Goal: Information Seeking & Learning: Learn about a topic

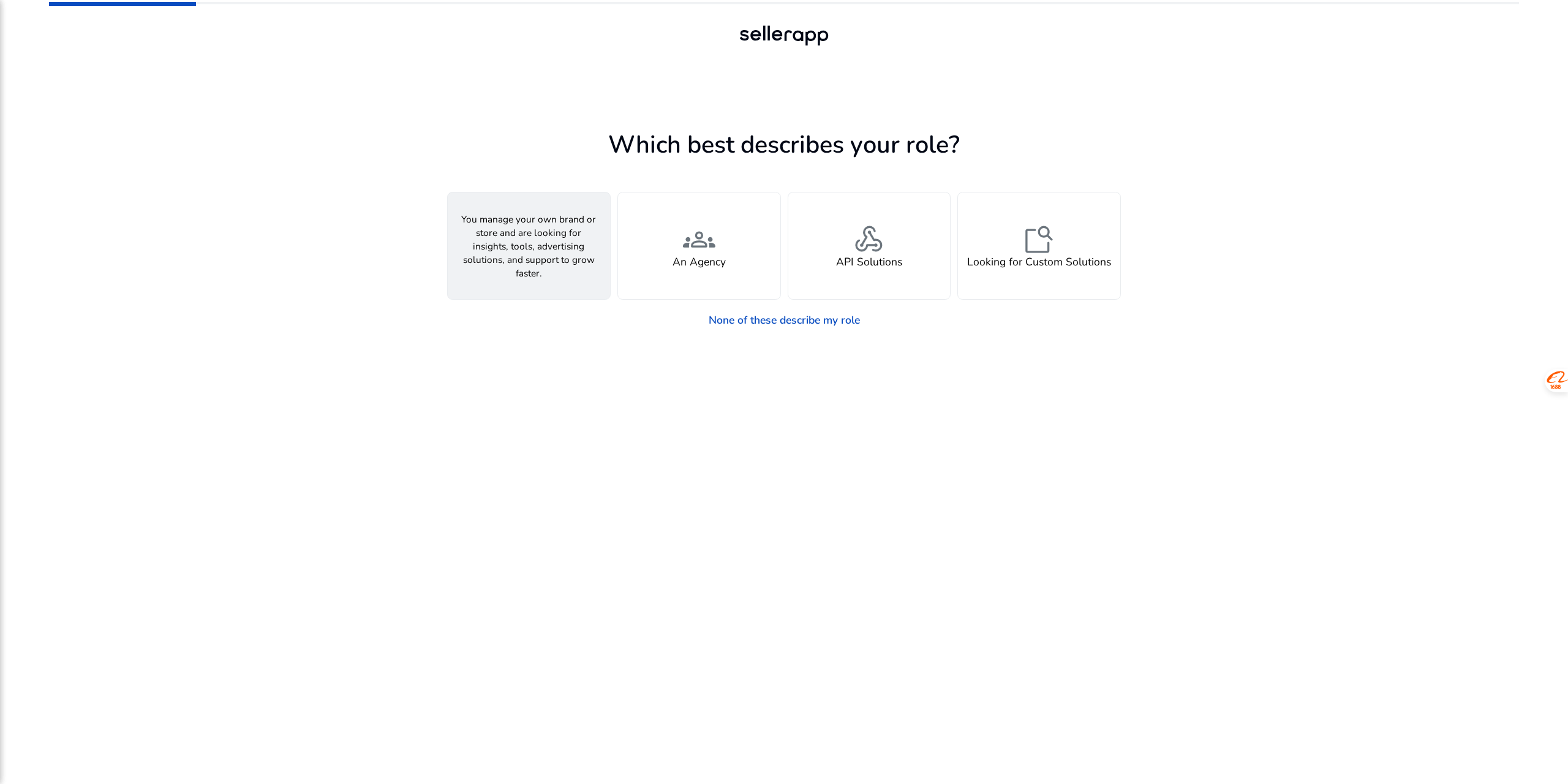
click at [570, 242] on div "person A Seller" at bounding box center [528, 246] width 162 height 107
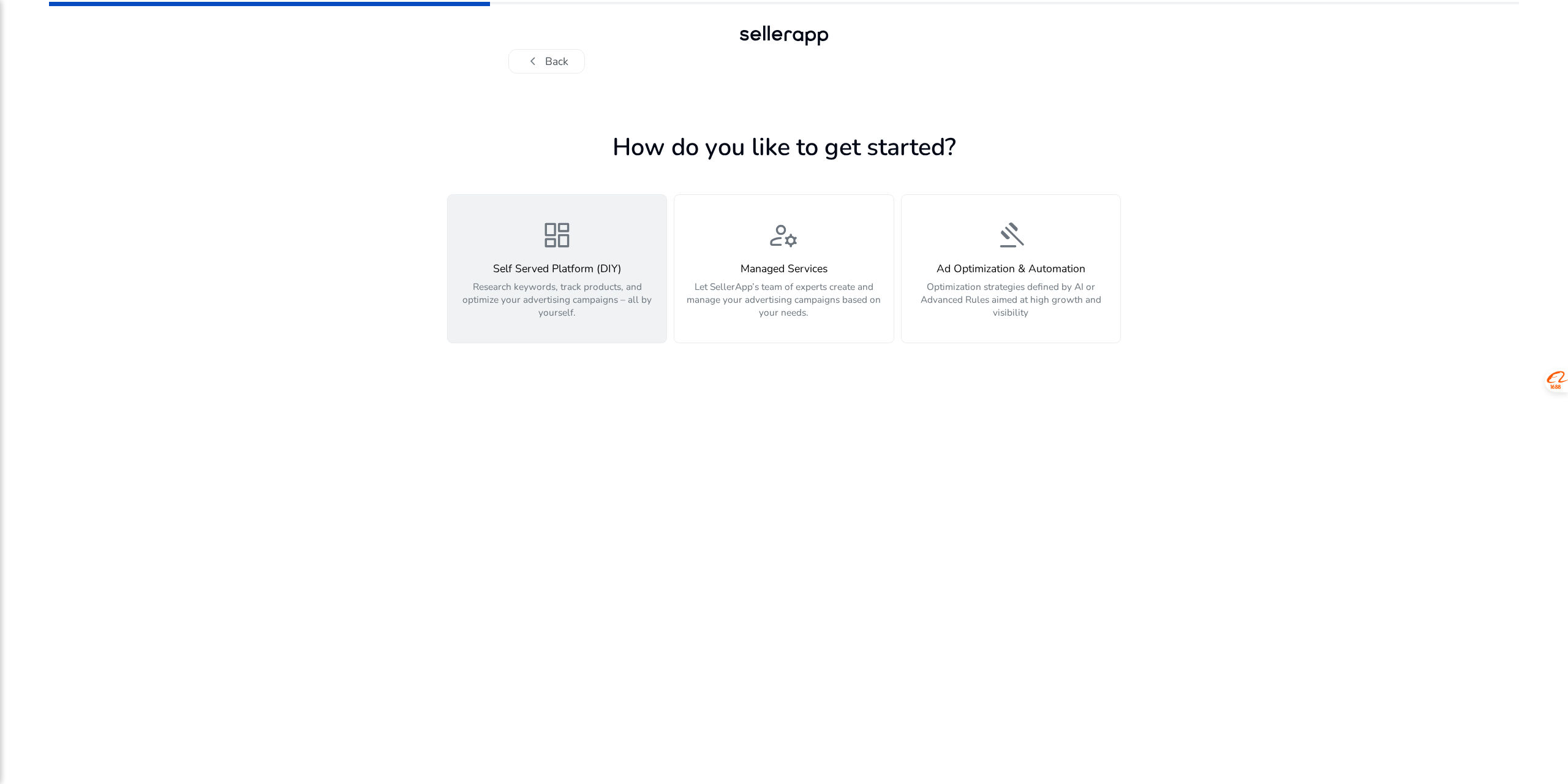
click at [581, 235] on div "dashboard Self Served Platform (DIY) Research keywords, track products, and opt…" at bounding box center [557, 269] width 203 height 99
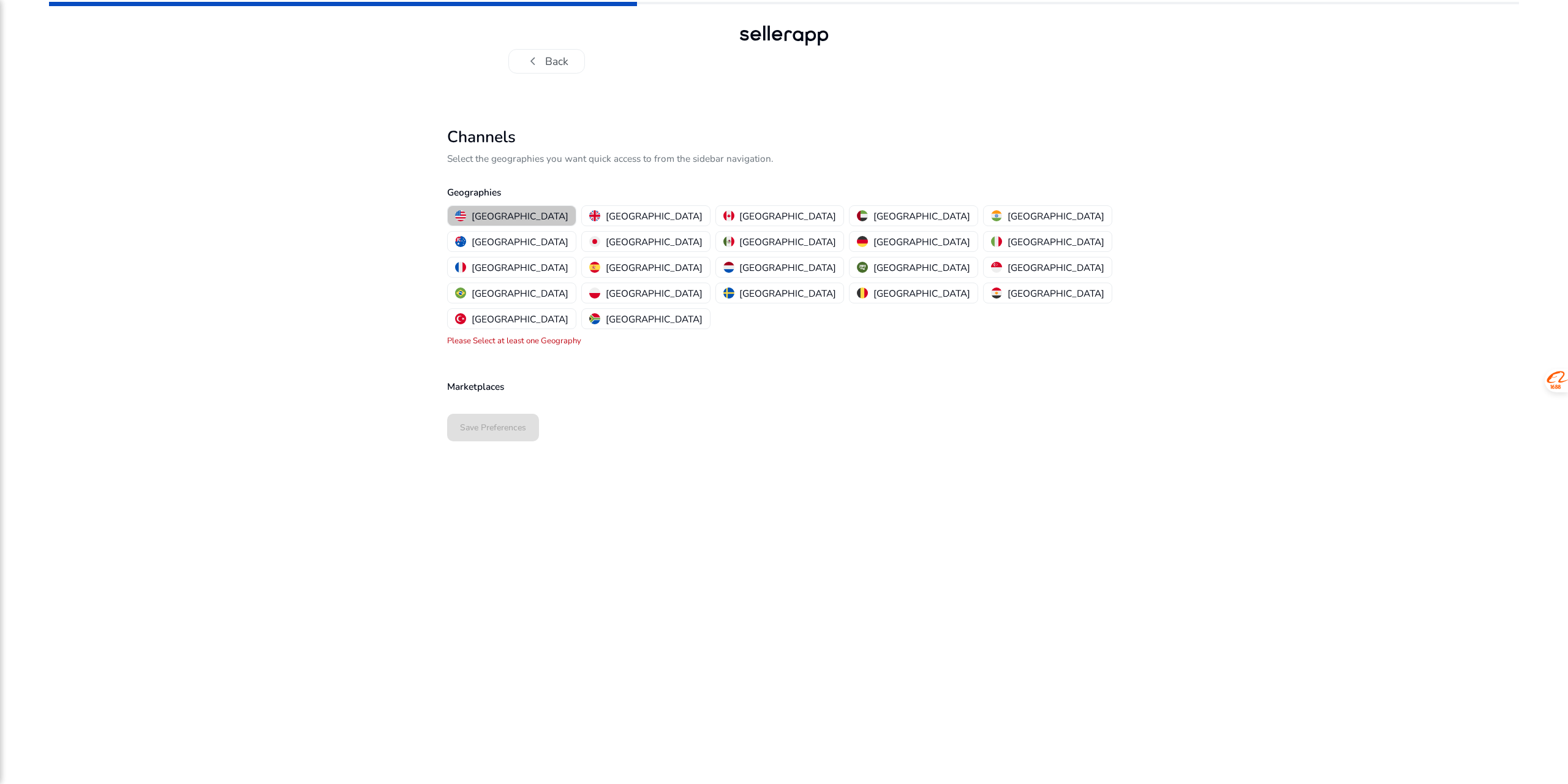
click at [514, 223] on button "[GEOGRAPHIC_DATA]" at bounding box center [512, 215] width 128 height 20
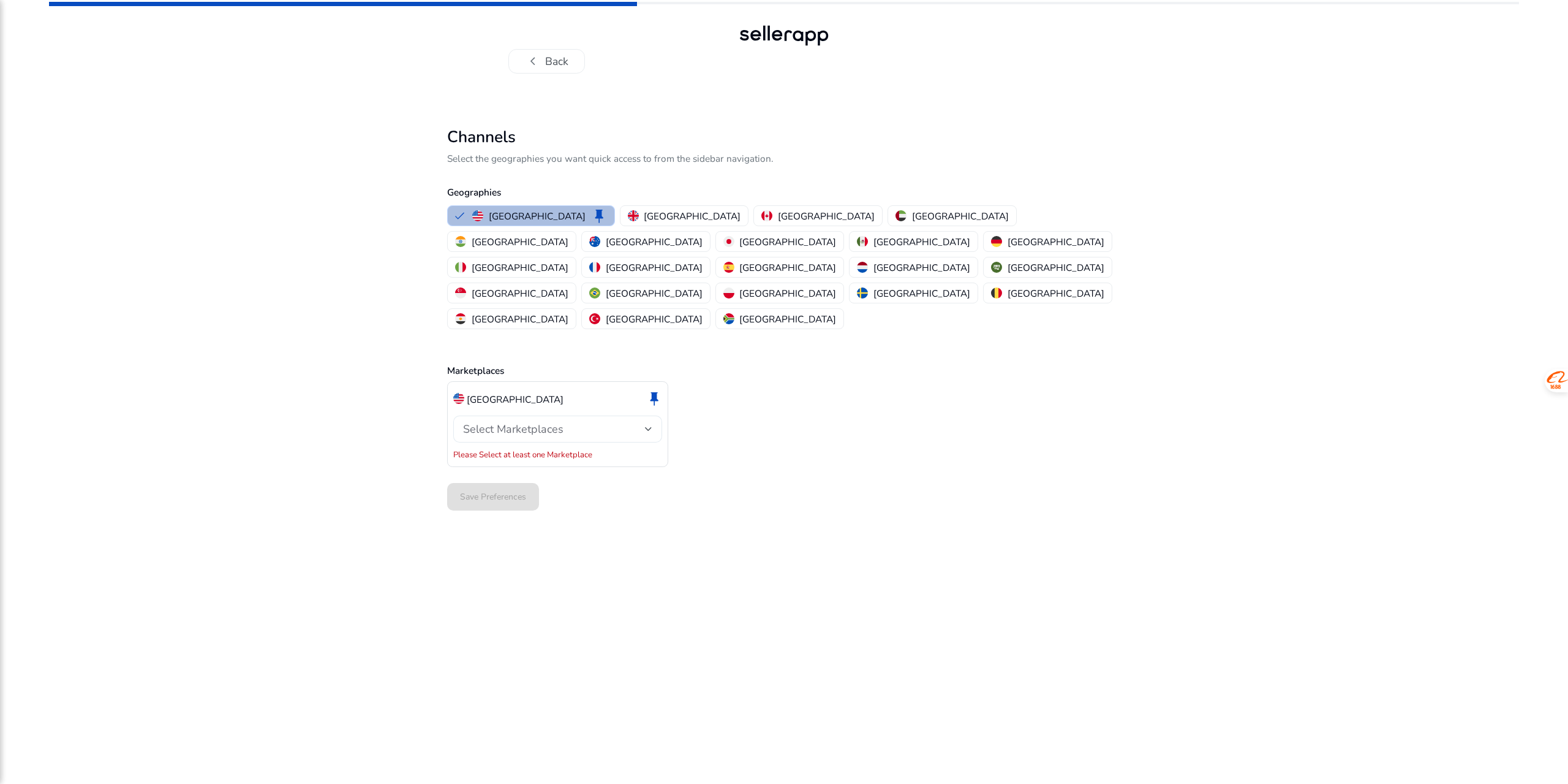
click at [651, 415] on div "Select Marketplaces" at bounding box center [558, 428] width 189 height 27
click at [601, 415] on span "Amazon" at bounding box center [568, 410] width 168 height 13
click at [773, 396] on div at bounding box center [784, 392] width 1568 height 784
click at [524, 477] on span "Save Preferences" at bounding box center [493, 483] width 67 height 13
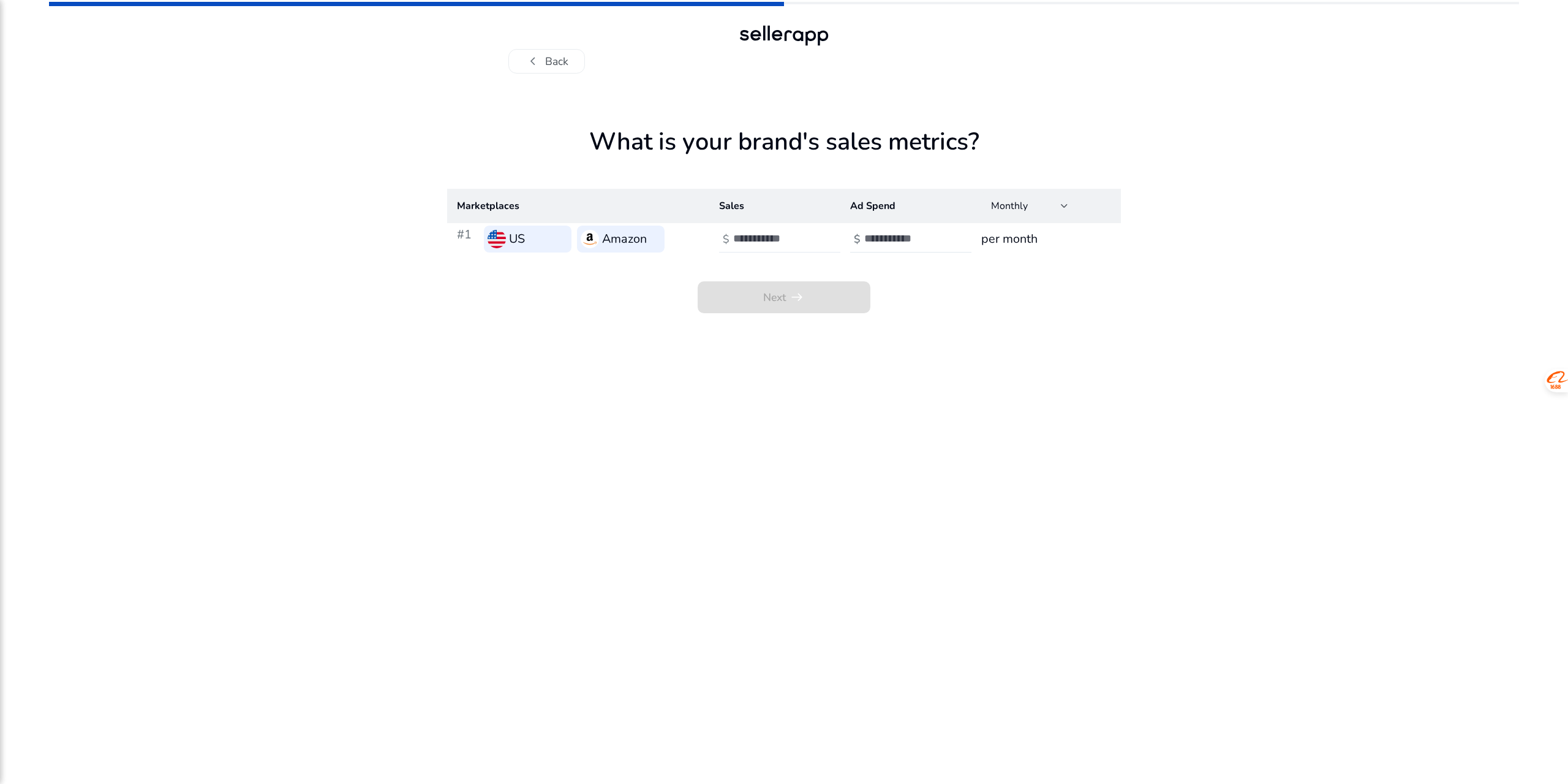
click at [809, 240] on input "**" at bounding box center [775, 238] width 83 height 13
click at [812, 233] on input "*" at bounding box center [775, 238] width 83 height 13
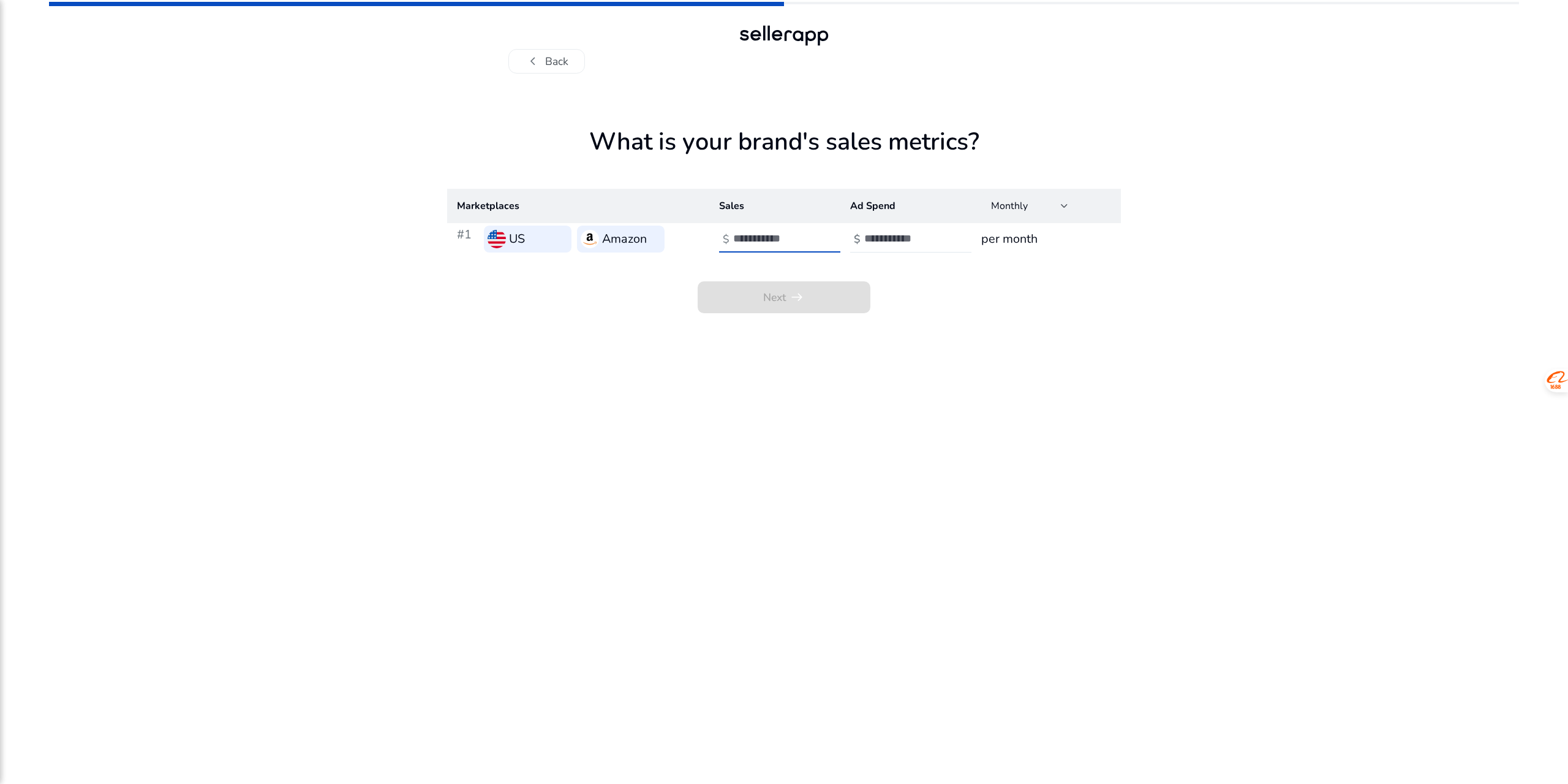
click at [812, 233] on input "*" at bounding box center [775, 238] width 83 height 13
drag, startPoint x: 748, startPoint y: 237, endPoint x: 719, endPoint y: 238, distance: 29.0
click at [719, 238] on div "$ *" at bounding box center [781, 239] width 124 height 27
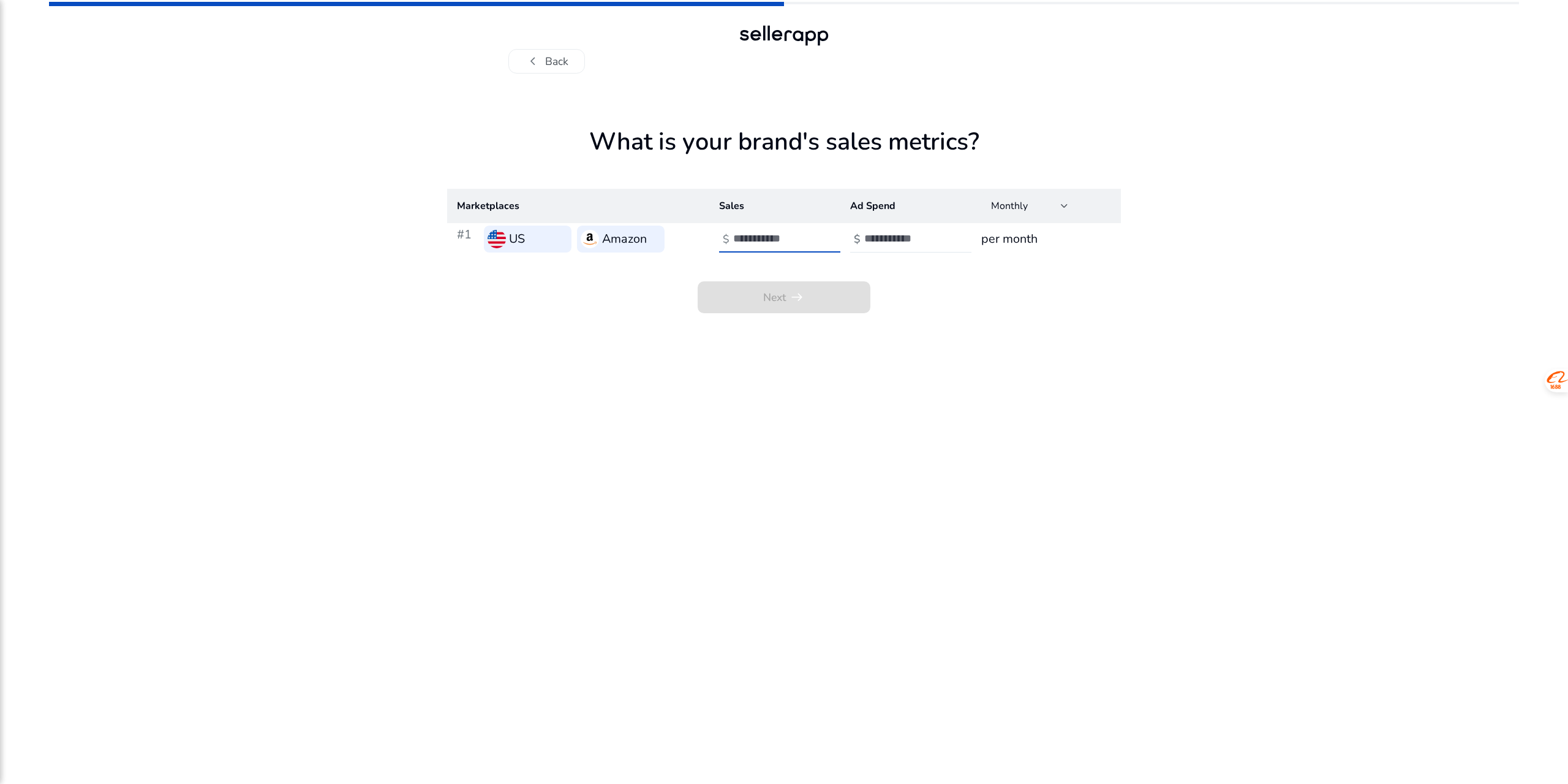
type input "*"
click at [919, 240] on input "number" at bounding box center [906, 238] width 83 height 13
type input "*"
click at [828, 331] on app-sales-metrics "What is your brand's sales metrics? Marketplaces Sales Ad Spend Monthly #1 US A…" at bounding box center [784, 456] width 674 height 656
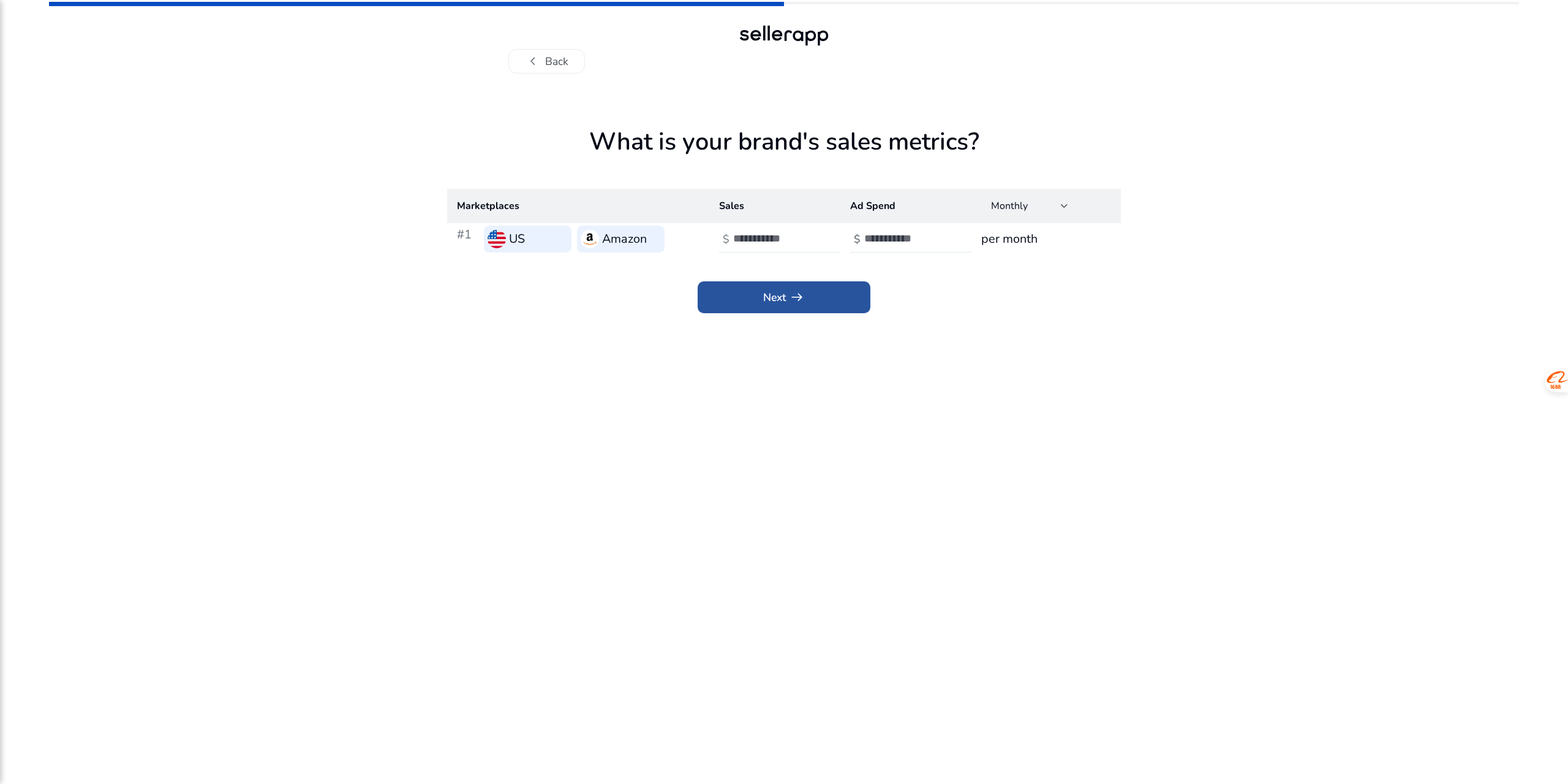
click at [838, 305] on span at bounding box center [784, 298] width 173 height 30
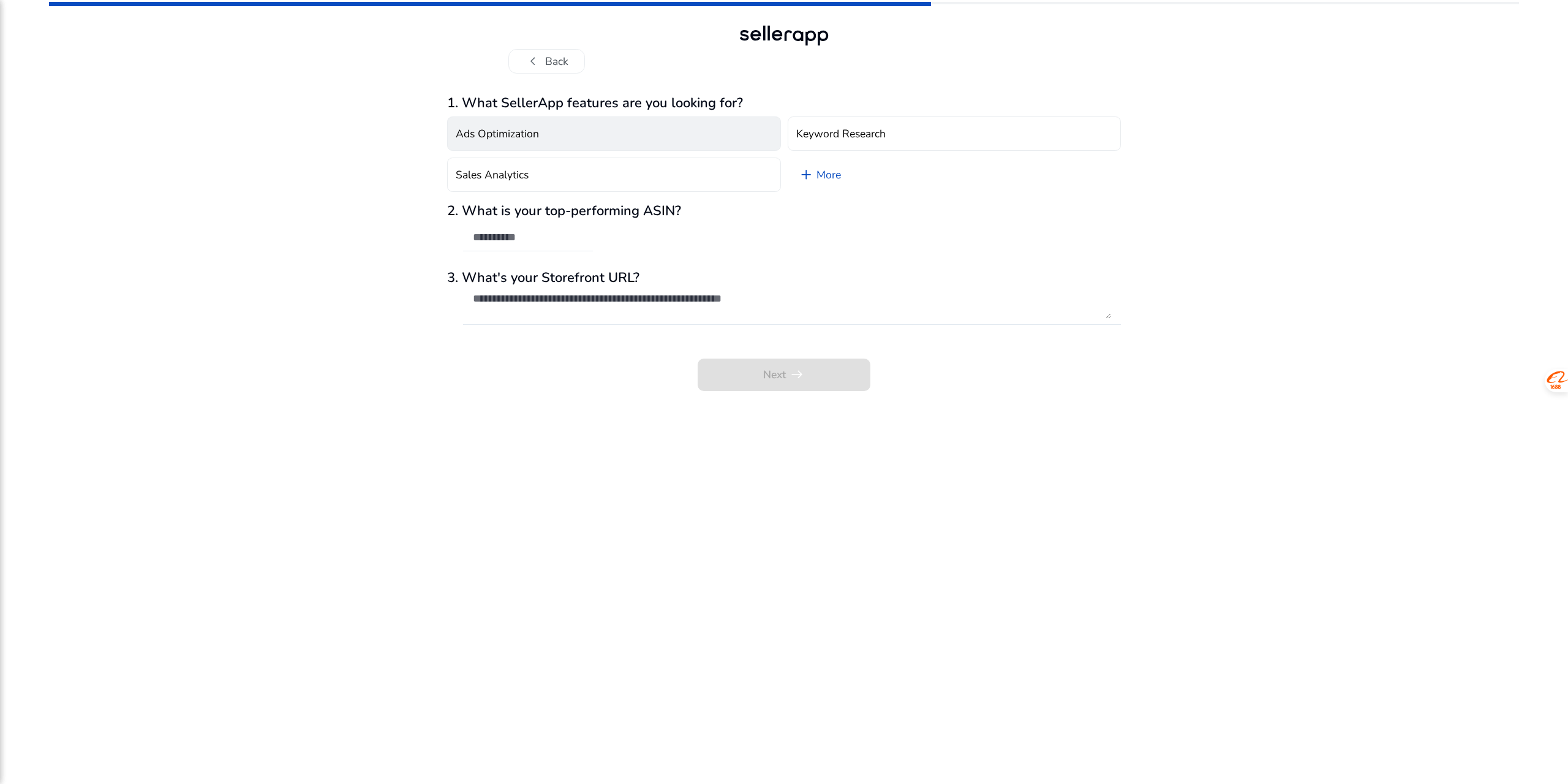
click at [576, 127] on button "Ads Optimization" at bounding box center [614, 134] width 333 height 34
click at [714, 132] on button "Ads Optimization check_circle" at bounding box center [614, 134] width 333 height 34
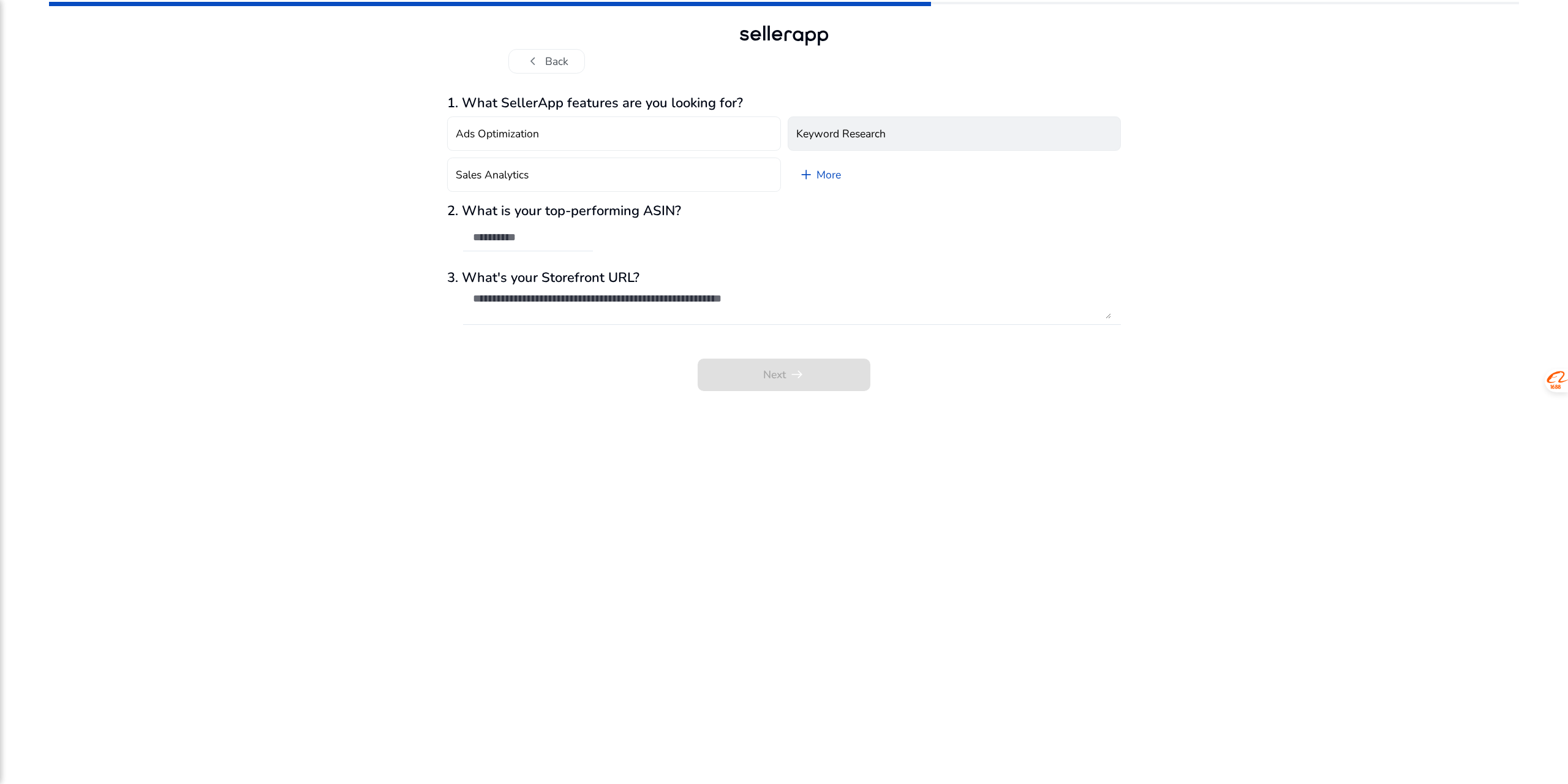
click at [874, 134] on h4 "Keyword Research" at bounding box center [841, 134] width 89 height 13
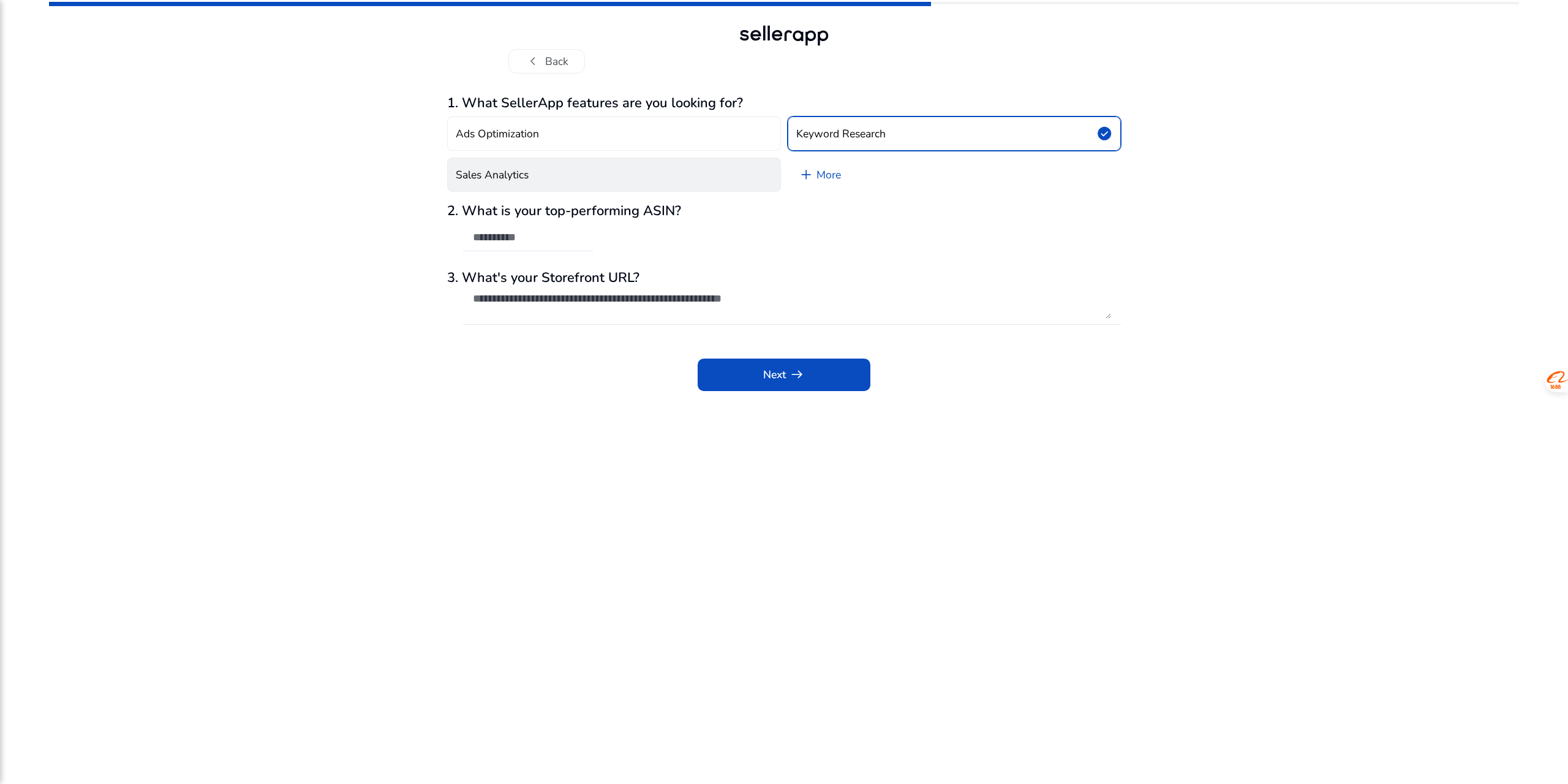
click at [564, 182] on button "Sales Analytics" at bounding box center [614, 175] width 333 height 34
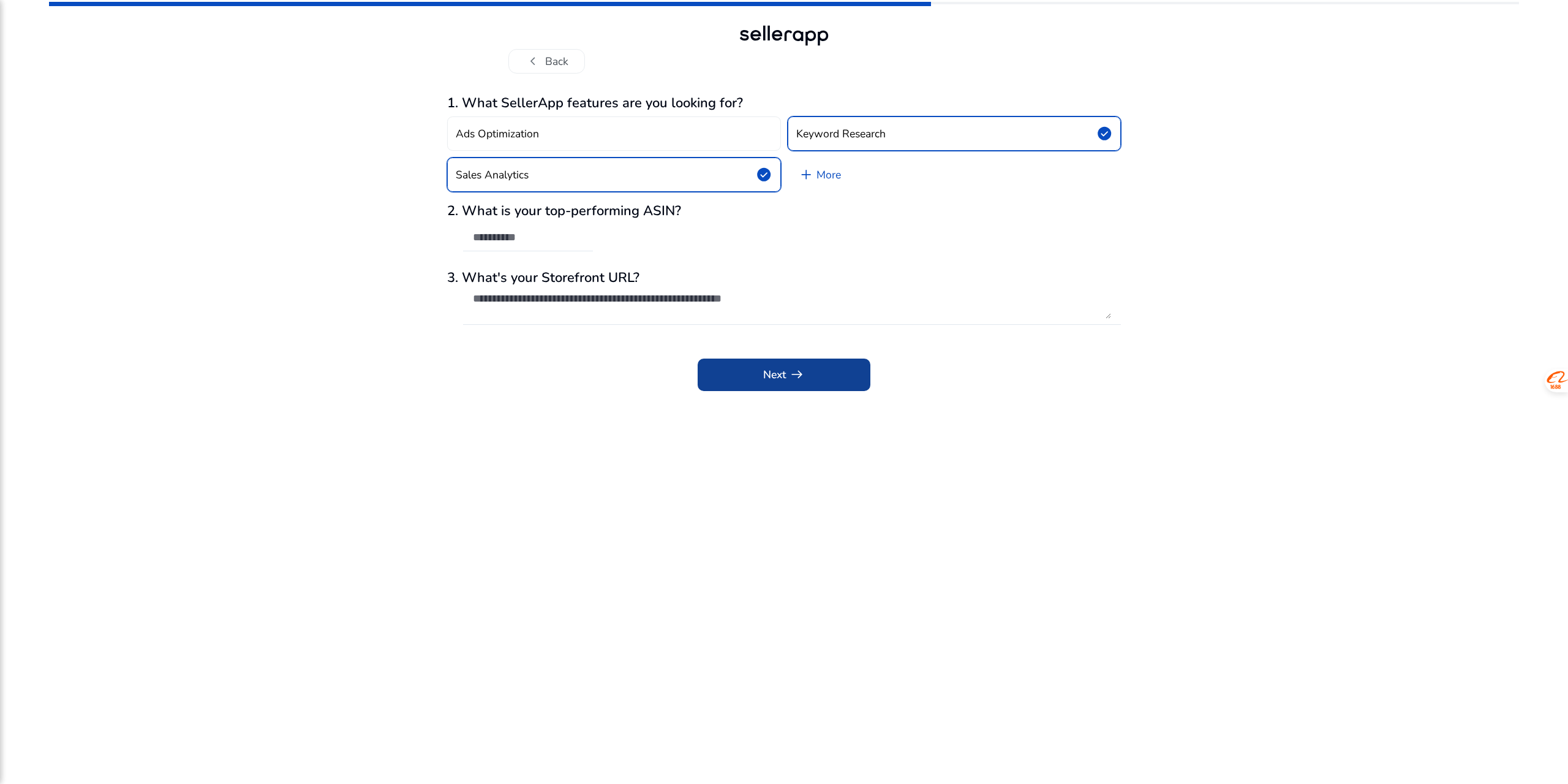
click at [780, 378] on span "Next arrow_right_alt" at bounding box center [784, 374] width 41 height 16
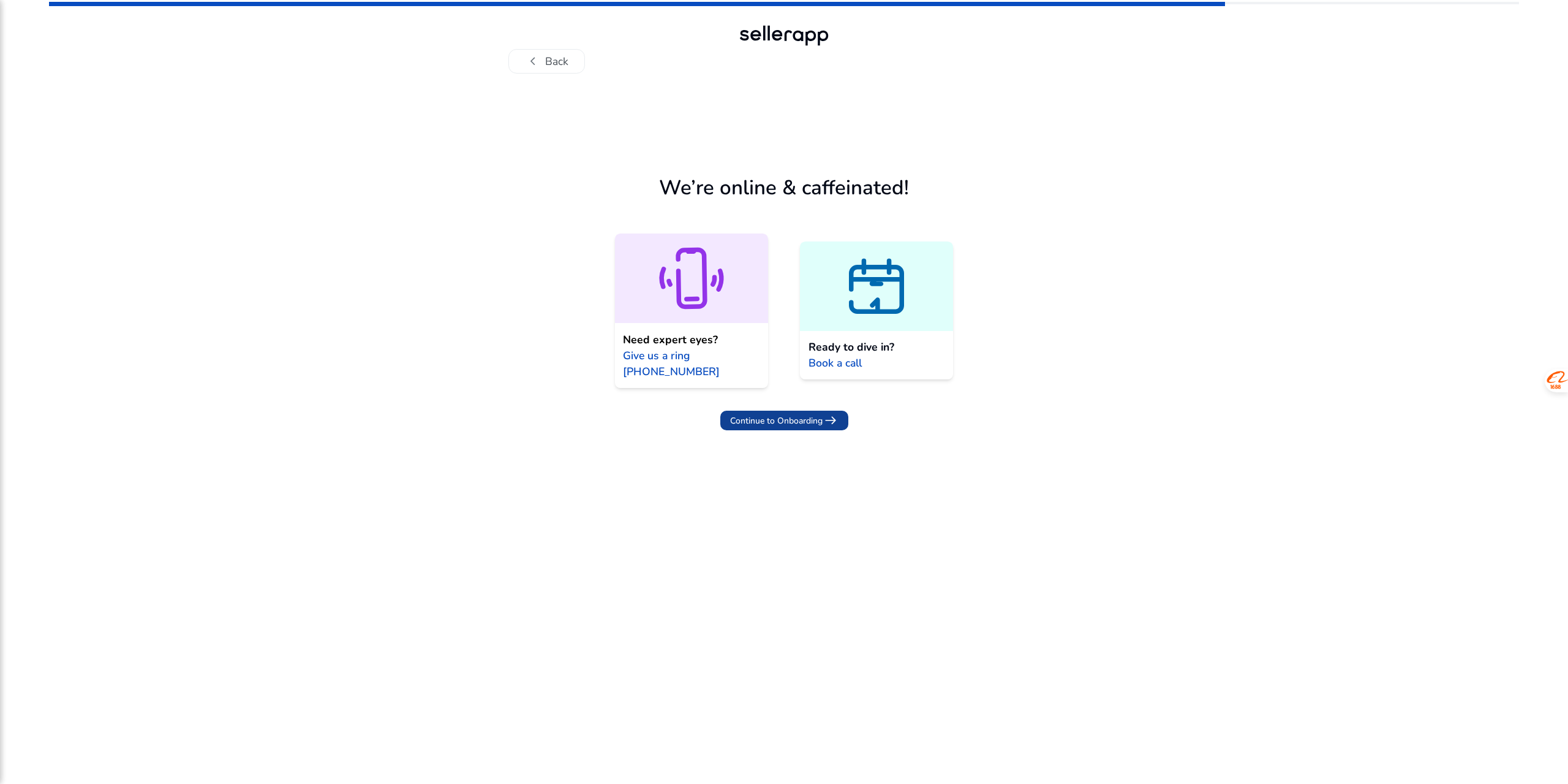
click at [818, 423] on span "Continue to Onboarding" at bounding box center [777, 421] width 92 height 13
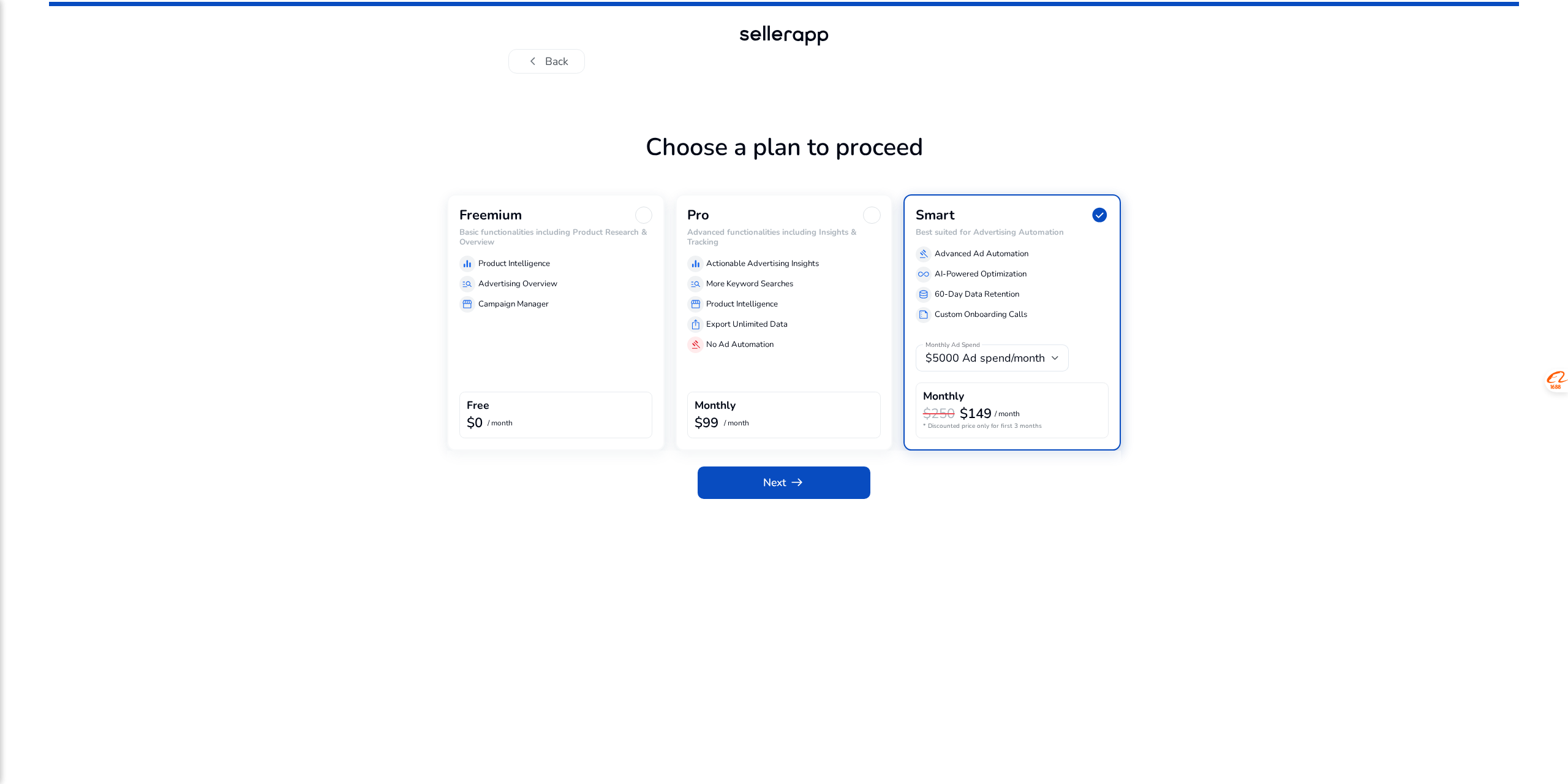
click at [629, 221] on div "Freemium" at bounding box center [556, 215] width 193 height 17
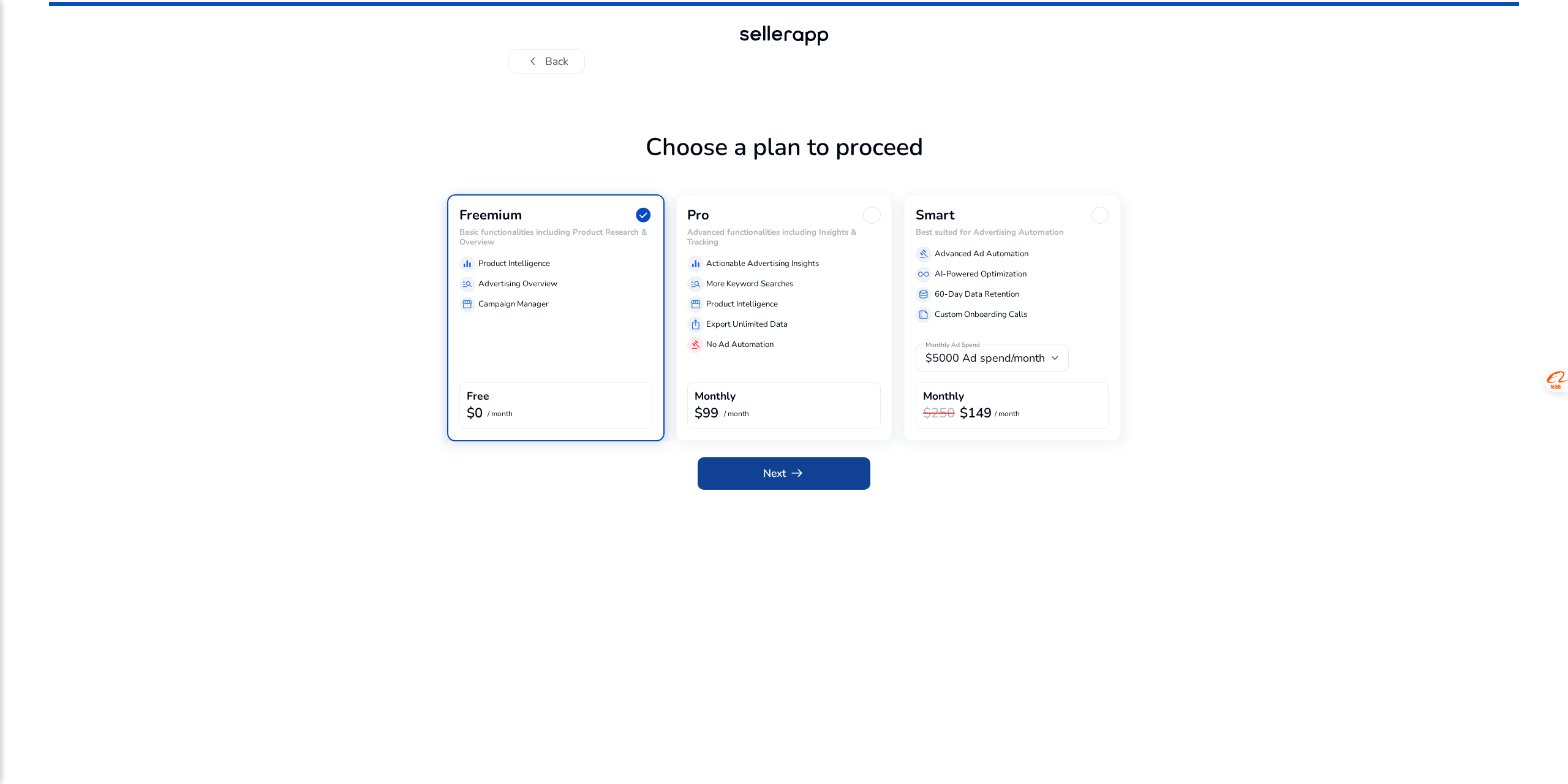
click at [812, 483] on span at bounding box center [784, 473] width 173 height 30
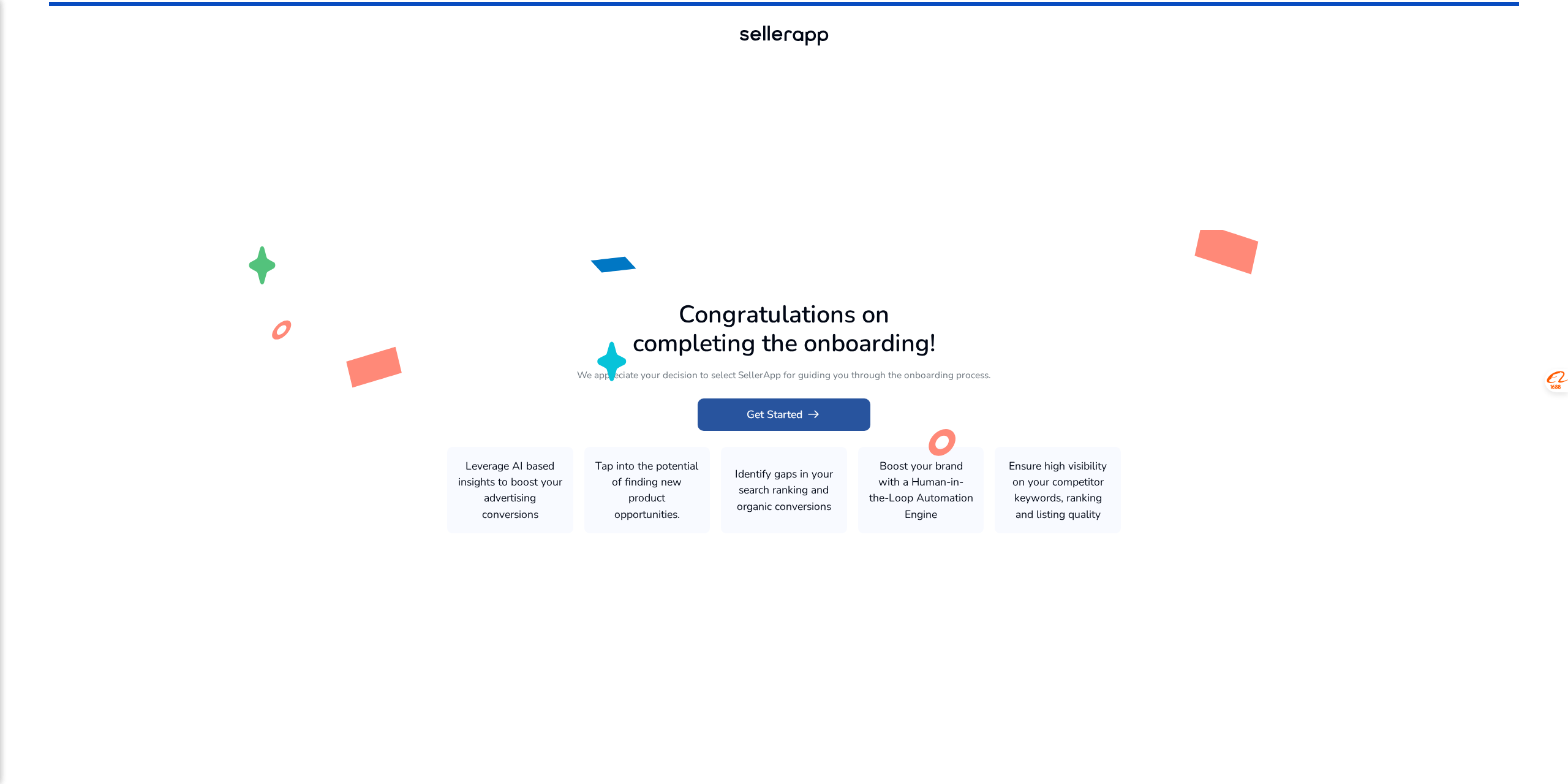
click at [809, 421] on span "arrow_right_alt" at bounding box center [813, 414] width 16 height 16
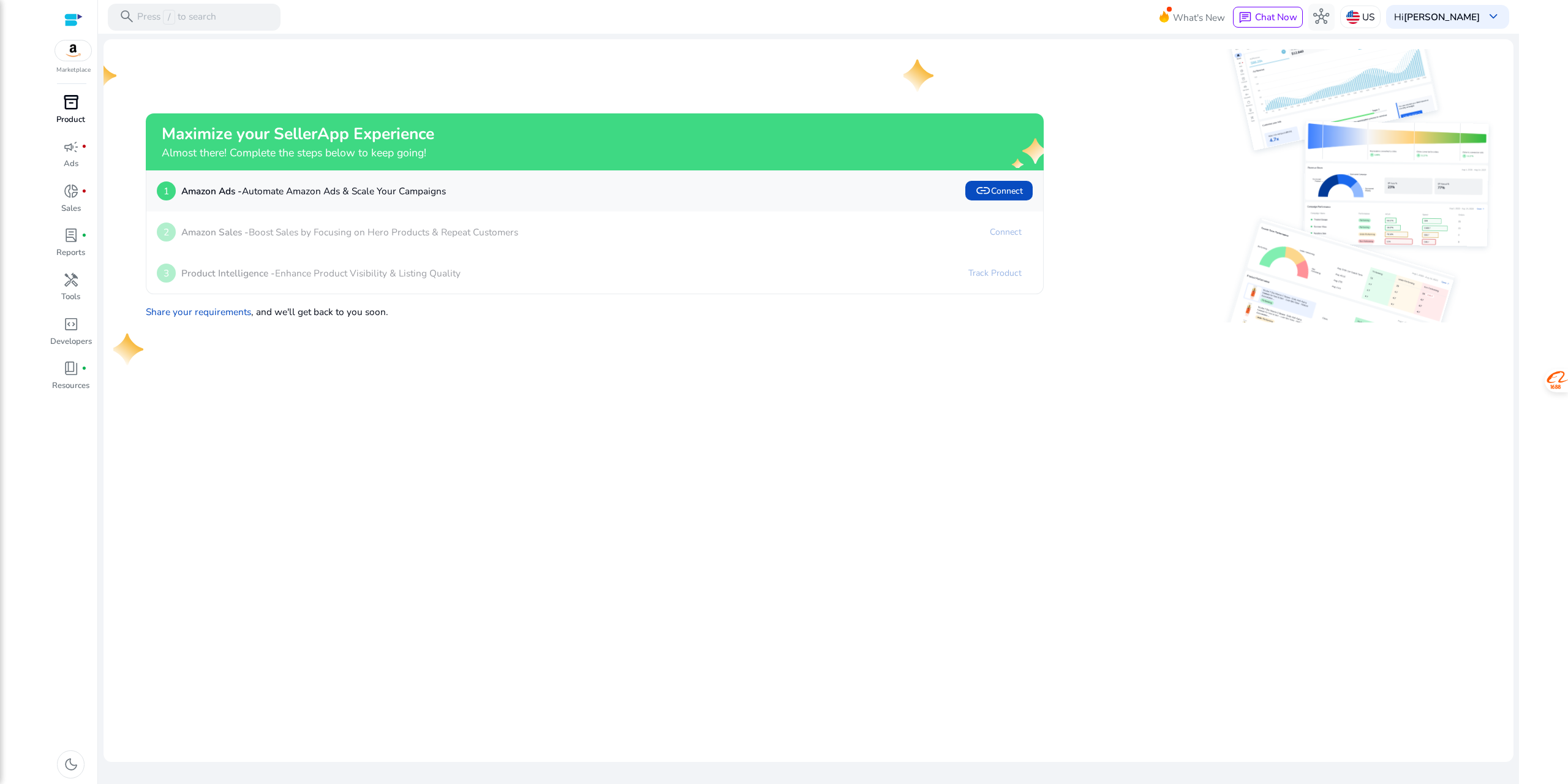
click at [70, 106] on span "inventory_2" at bounding box center [71, 102] width 16 height 16
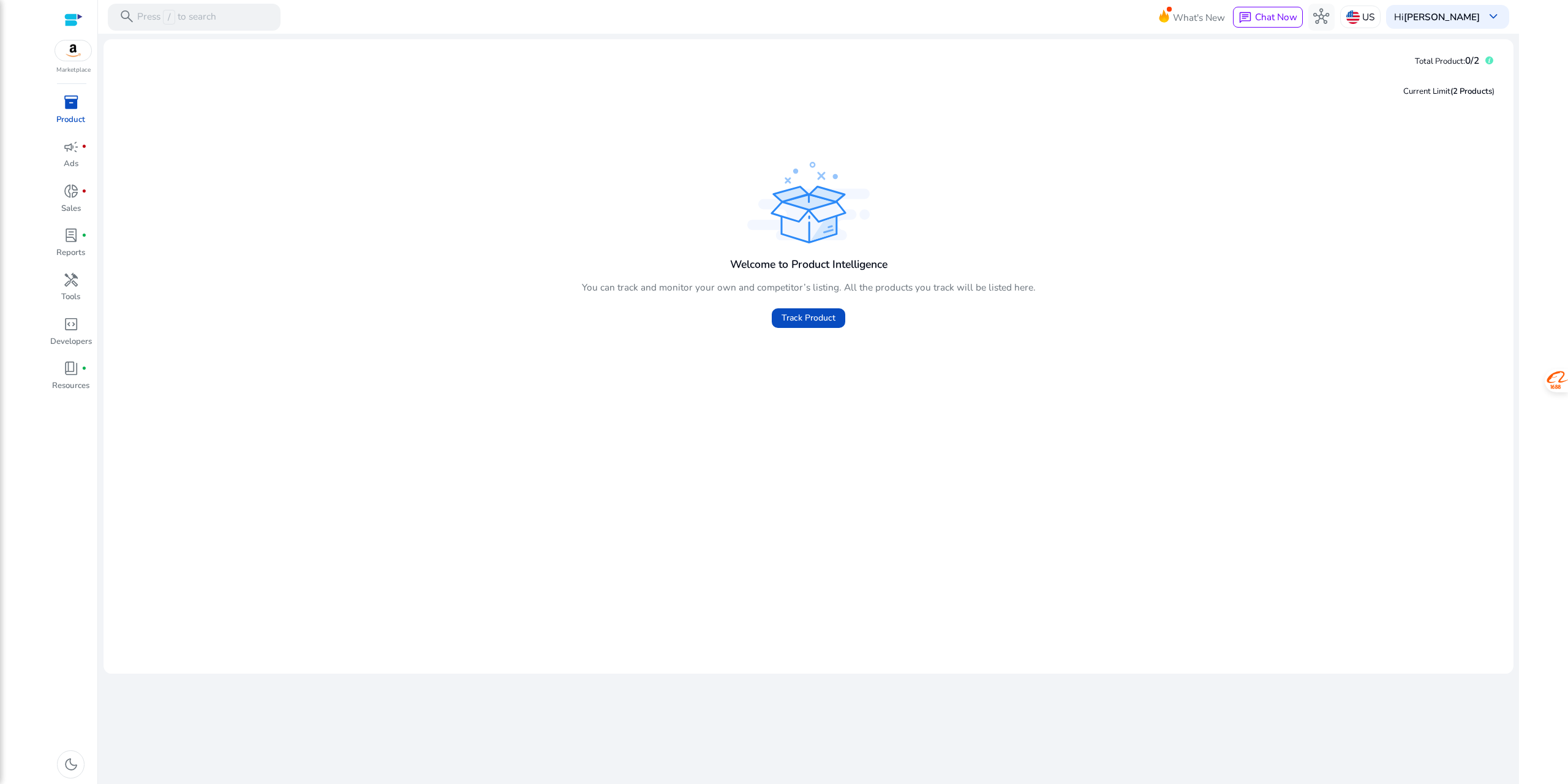
click at [553, 247] on div "Welcome to Product Intelligence You can track and monitor your own and competit…" at bounding box center [809, 247] width 1390 height 175
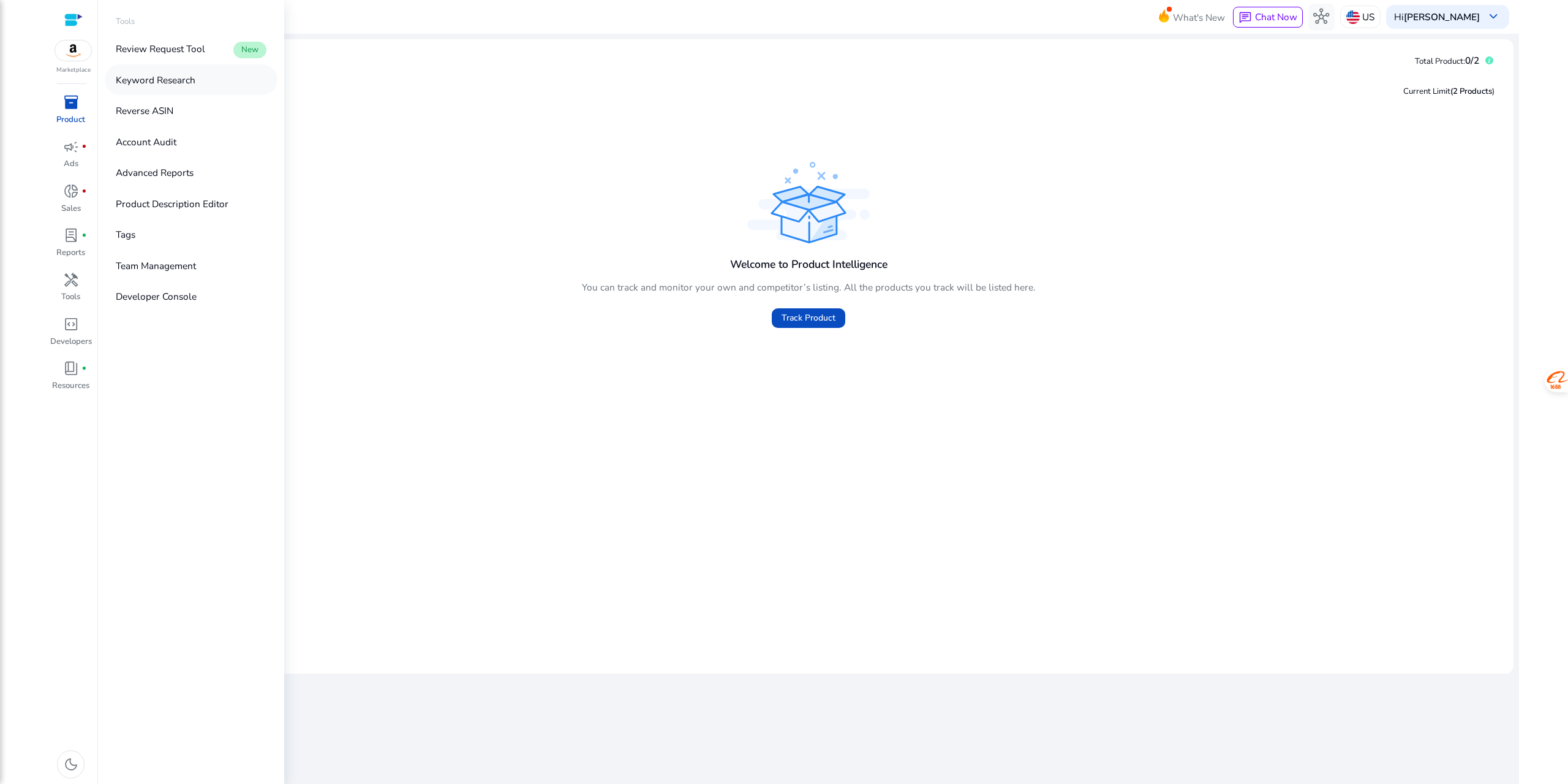
click at [223, 75] on link "Keyword Research" at bounding box center [191, 79] width 173 height 30
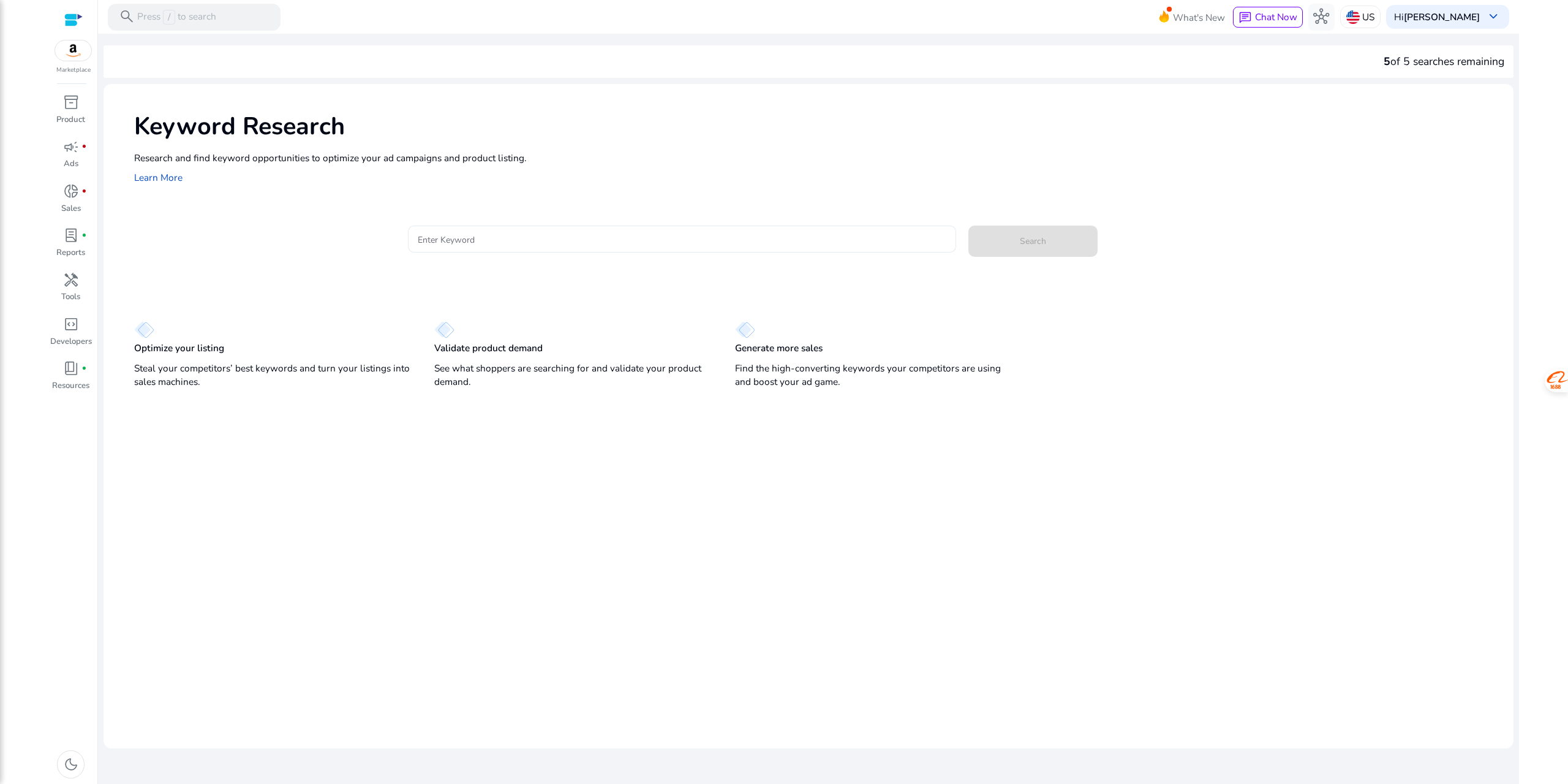
click at [485, 234] on input "Enter Keyword" at bounding box center [682, 239] width 528 height 13
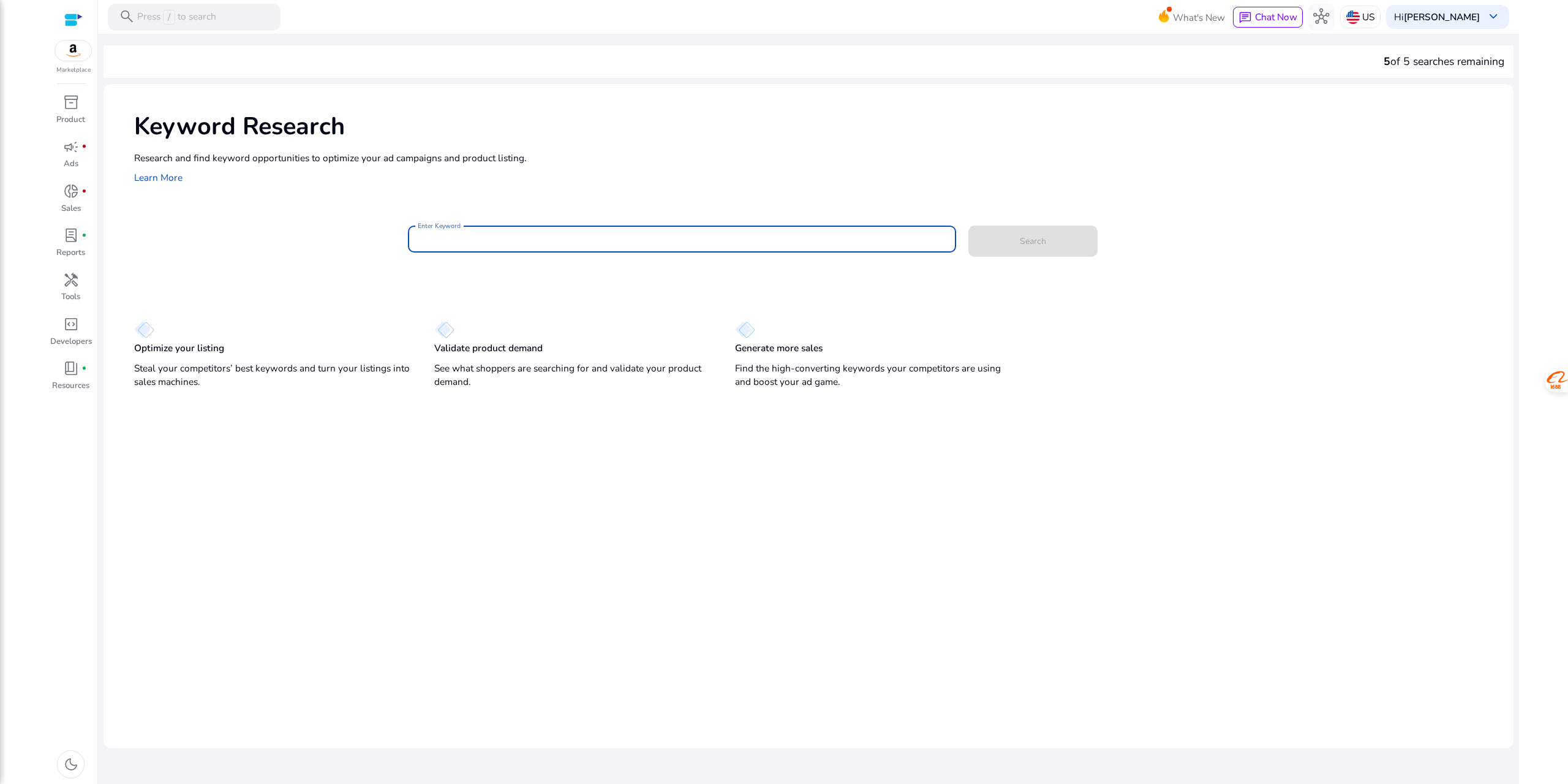
paste input "**********"
type input "**********"
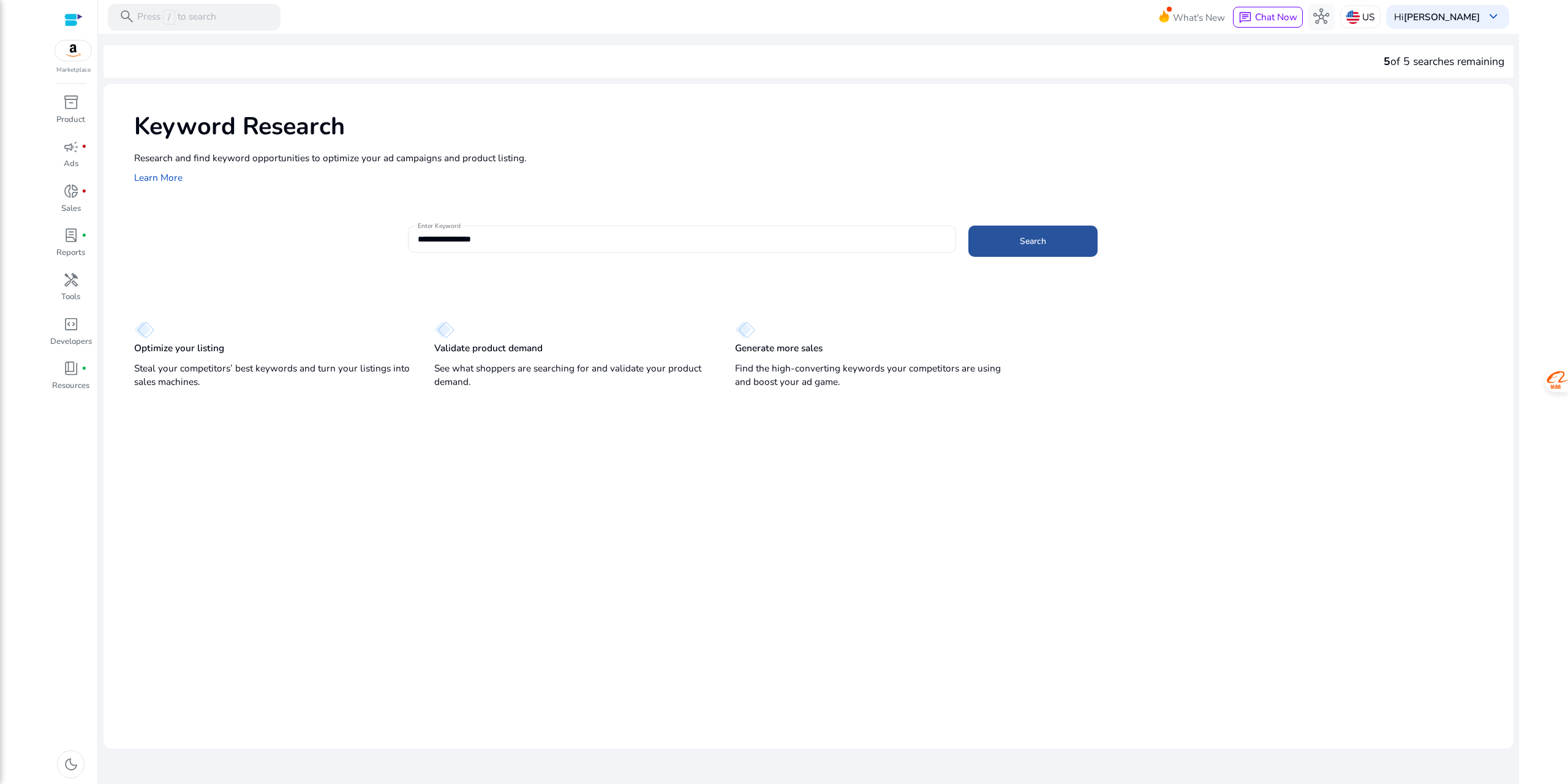
click at [1052, 237] on span at bounding box center [1033, 241] width 129 height 30
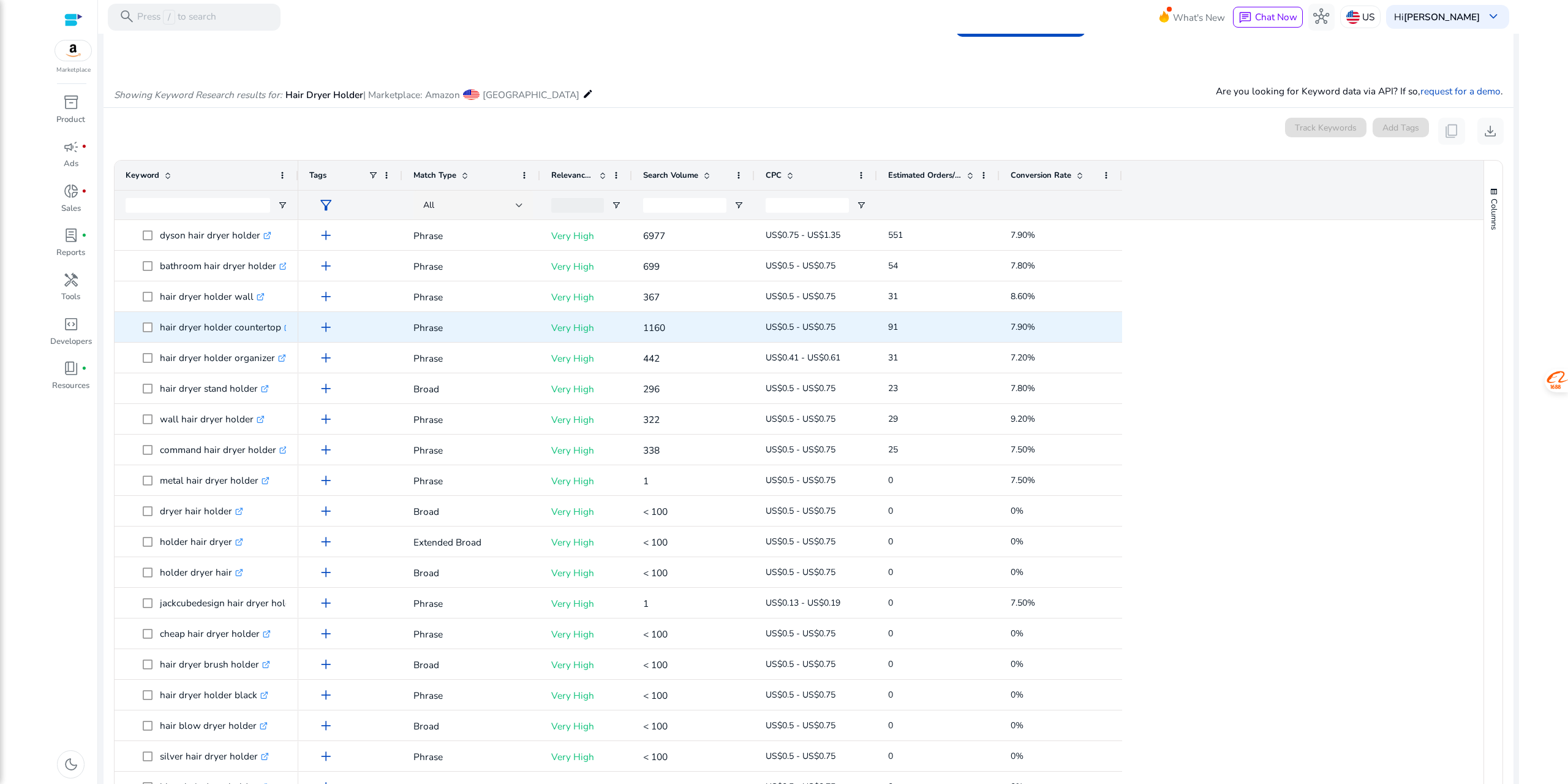
scroll to position [89, 0]
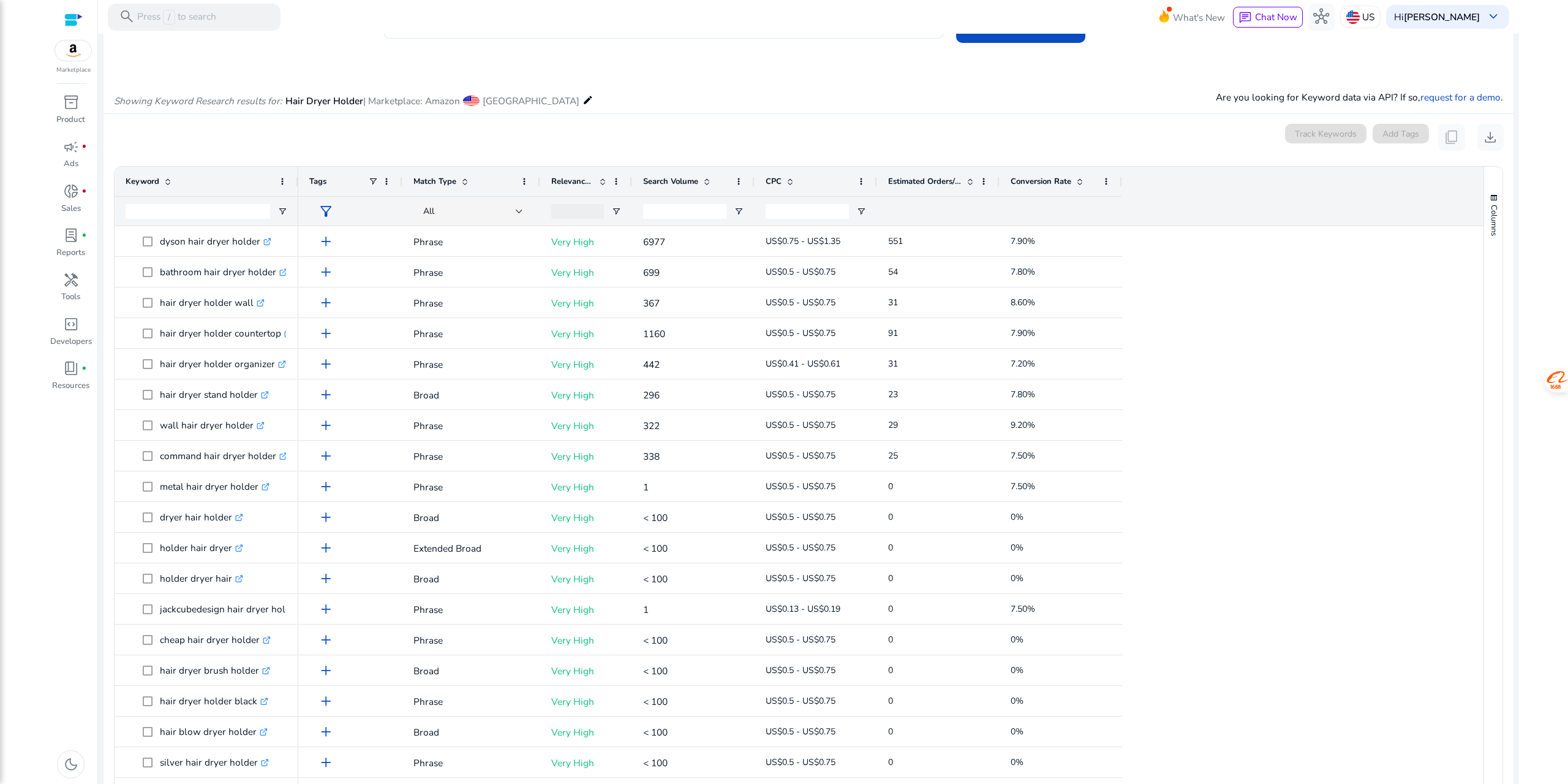
click at [606, 182] on span at bounding box center [603, 181] width 10 height 10
click at [605, 182] on span at bounding box center [603, 181] width 10 height 10
click at [614, 183] on span at bounding box center [616, 181] width 10 height 10
click at [618, 178] on span at bounding box center [616, 181] width 10 height 10
drag, startPoint x: 628, startPoint y: 176, endPoint x: 605, endPoint y: 179, distance: 23.2
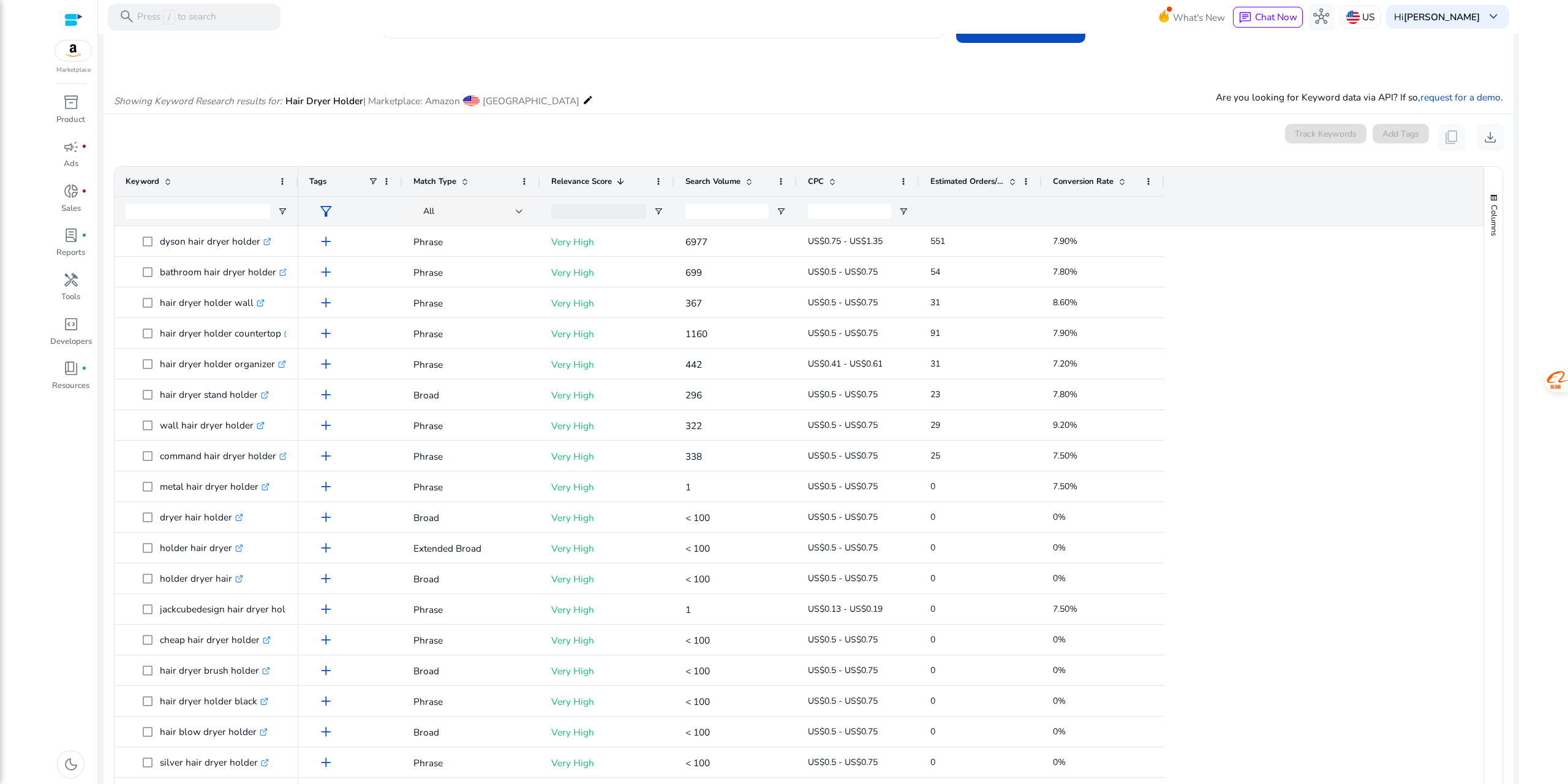
drag, startPoint x: 630, startPoint y: 176, endPoint x: 672, endPoint y: 185, distance: 43.0
click at [672, 185] on div at bounding box center [674, 182] width 5 height 30
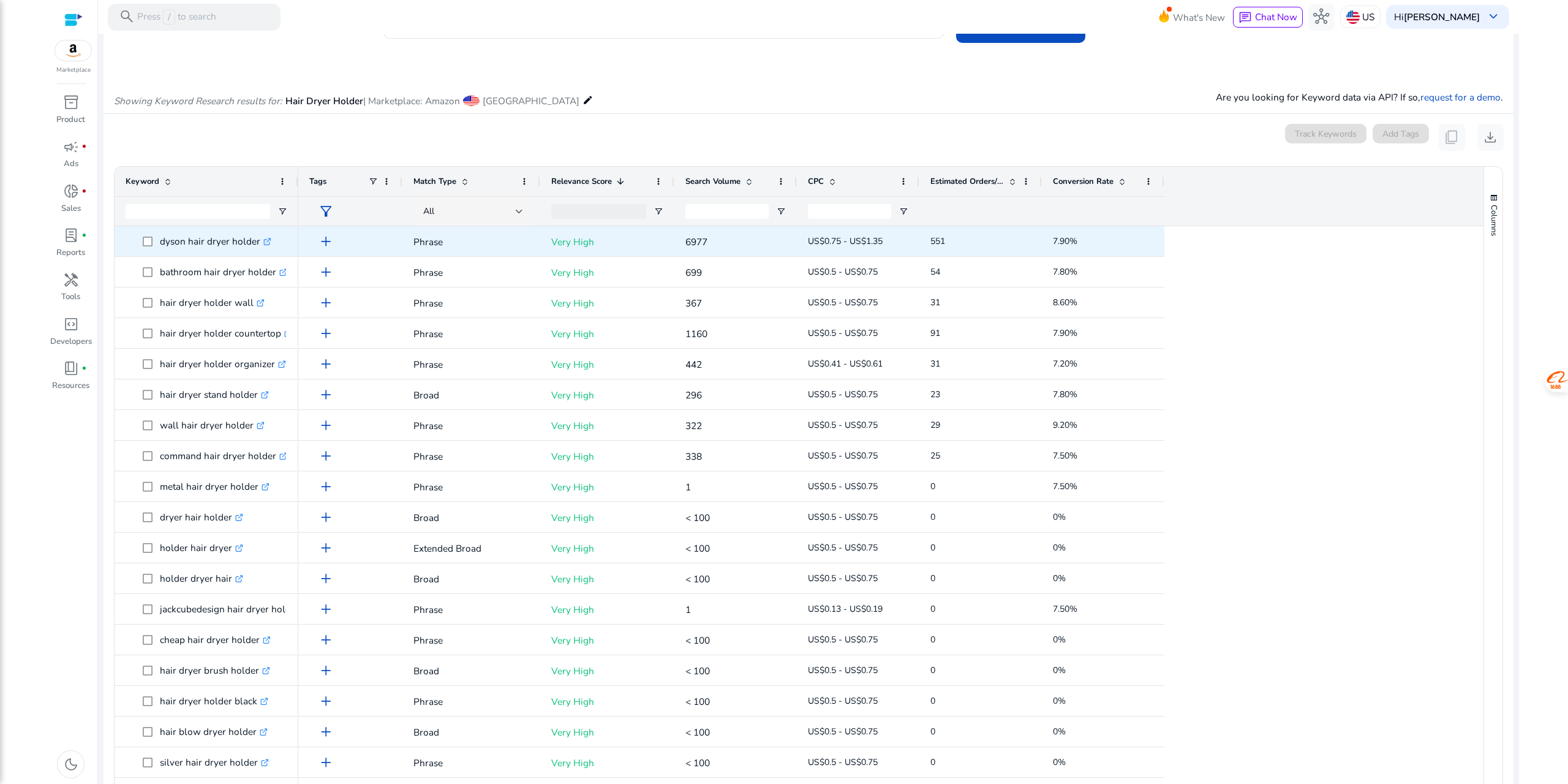
click at [585, 240] on p "Very High" at bounding box center [607, 242] width 112 height 25
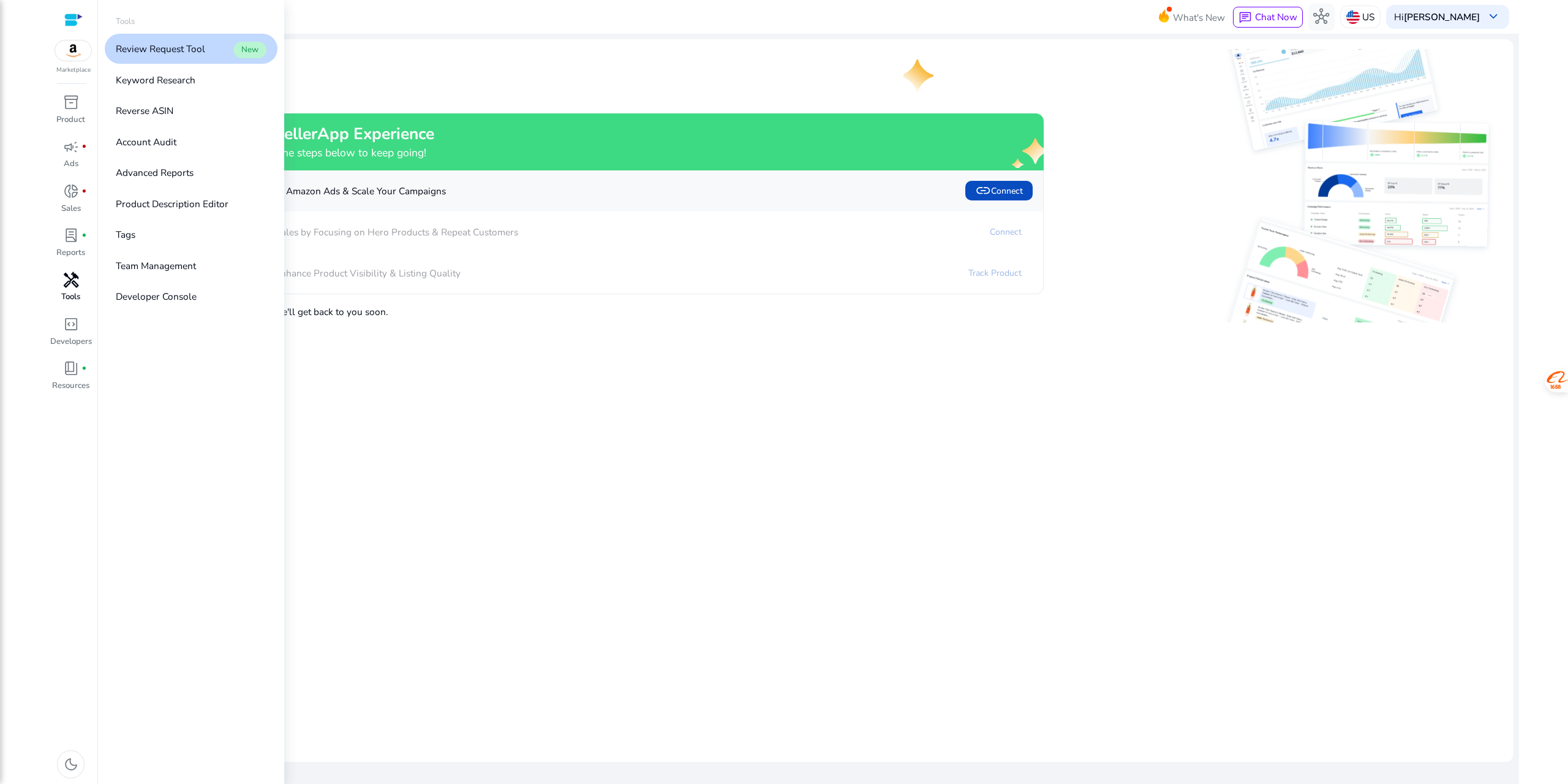
click at [74, 283] on span "handyman" at bounding box center [71, 280] width 16 height 16
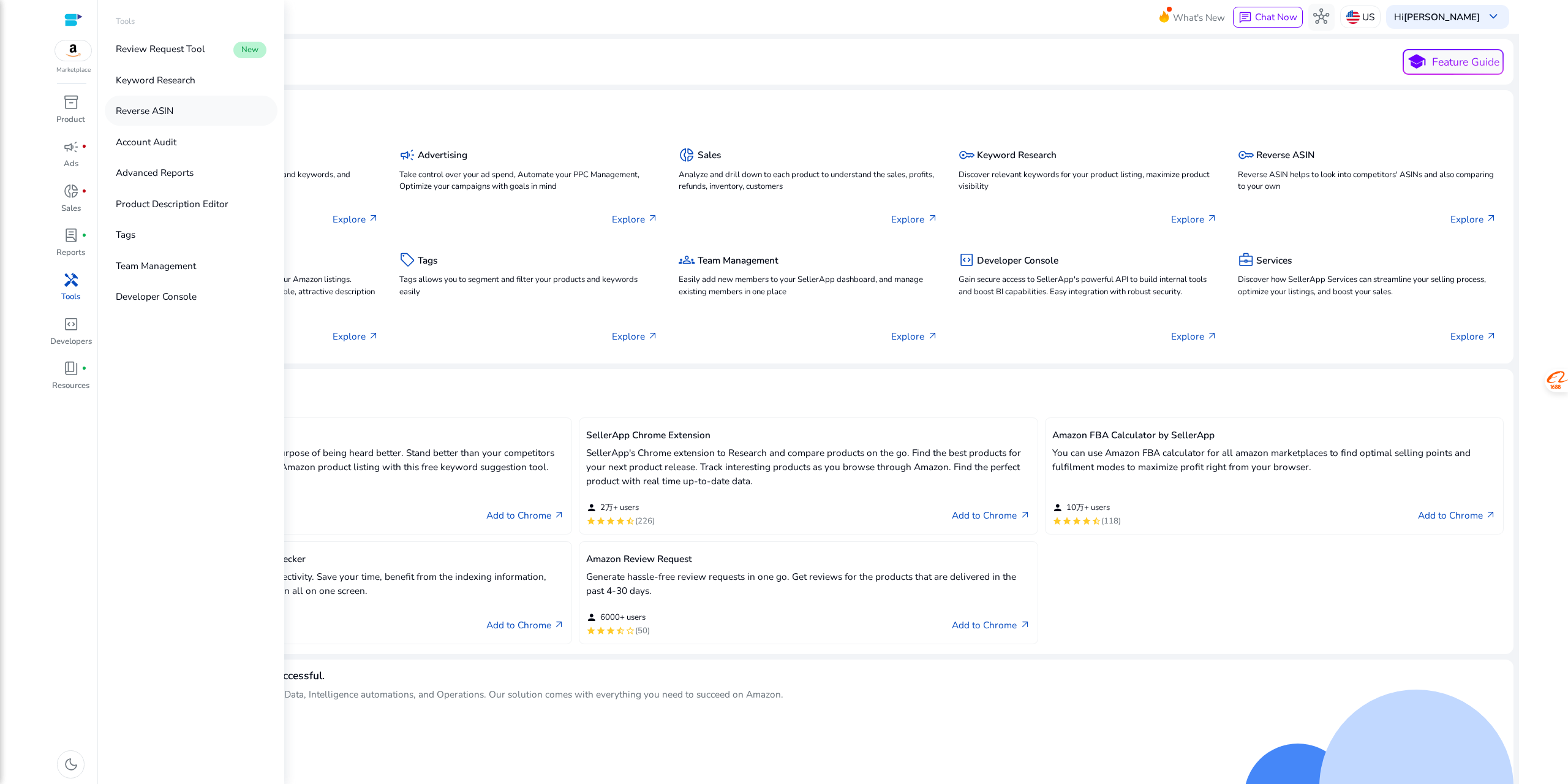
click at [199, 114] on link "Reverse ASIN" at bounding box center [191, 110] width 173 height 30
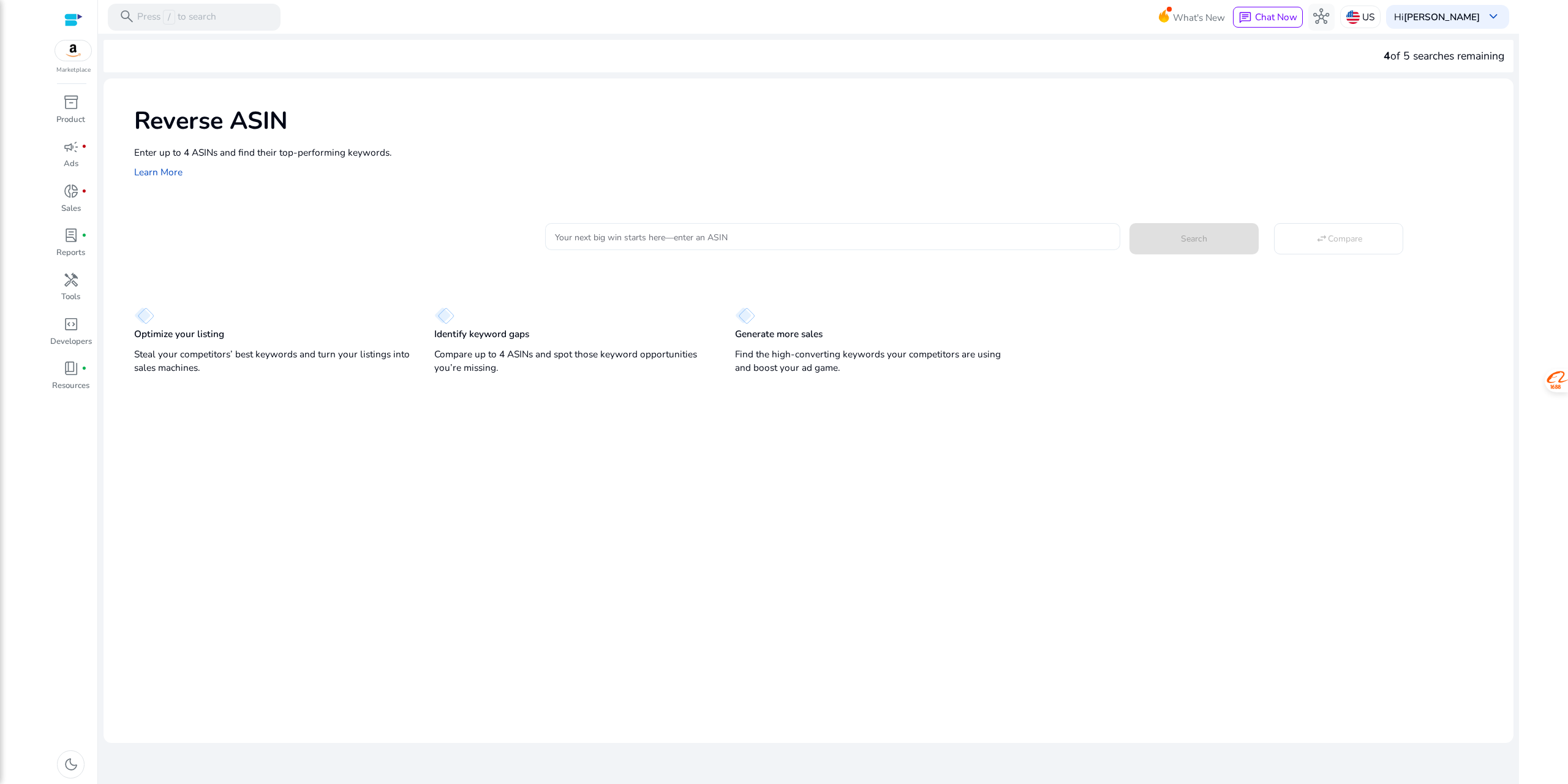
click at [654, 235] on input "Your next big win starts here—enter an ASIN" at bounding box center [833, 236] width 556 height 13
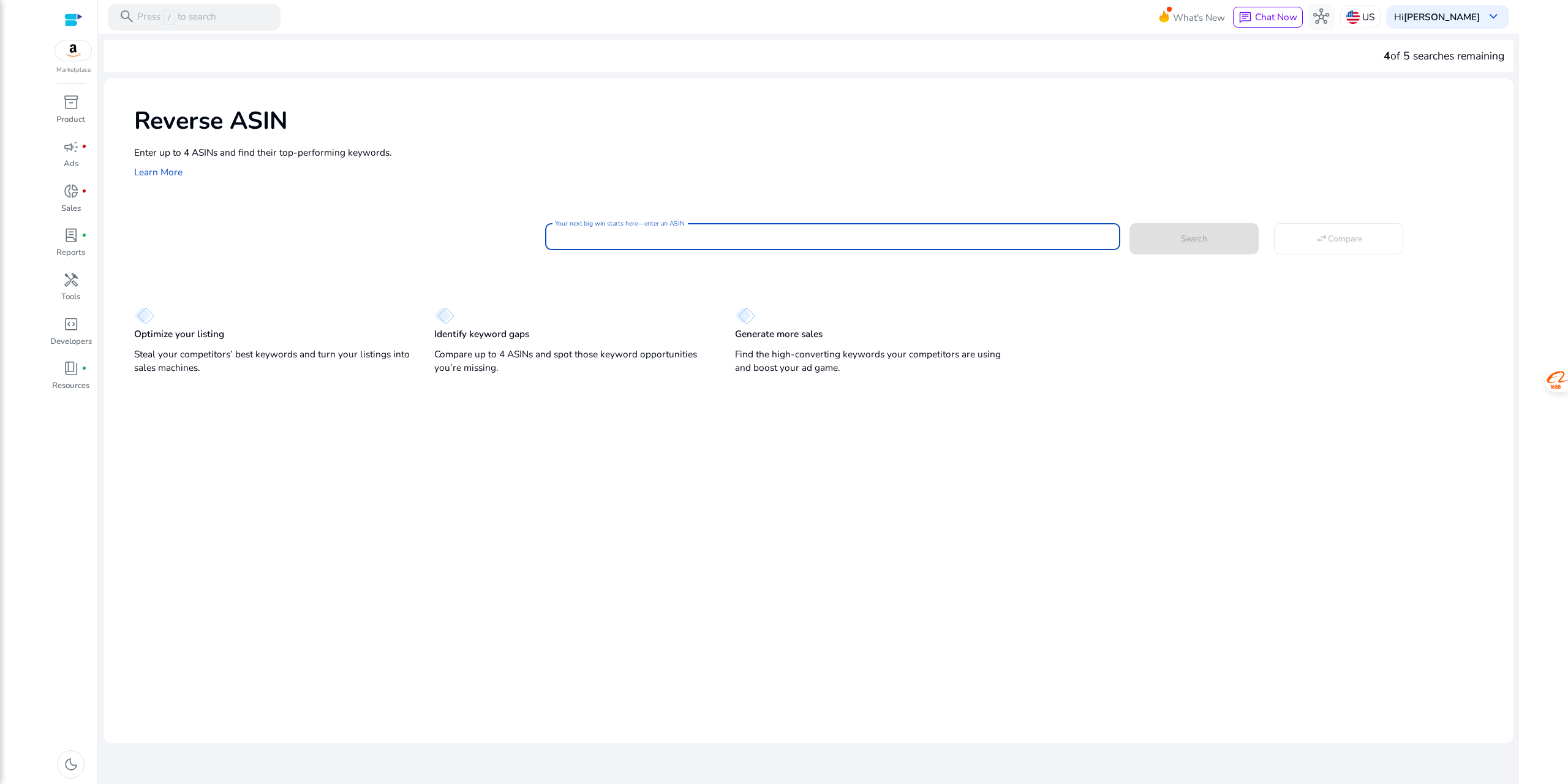
click at [738, 186] on div "Reverse ASIN Enter up to 4 ASINs and find their top-performing keywords. Learn …" at bounding box center [808, 141] width 1410 height 125
click at [658, 233] on input "Your next big win starts here—enter an ASIN" at bounding box center [833, 236] width 556 height 13
type input "*"
click at [1130, 223] on button "Search" at bounding box center [1194, 239] width 129 height 31
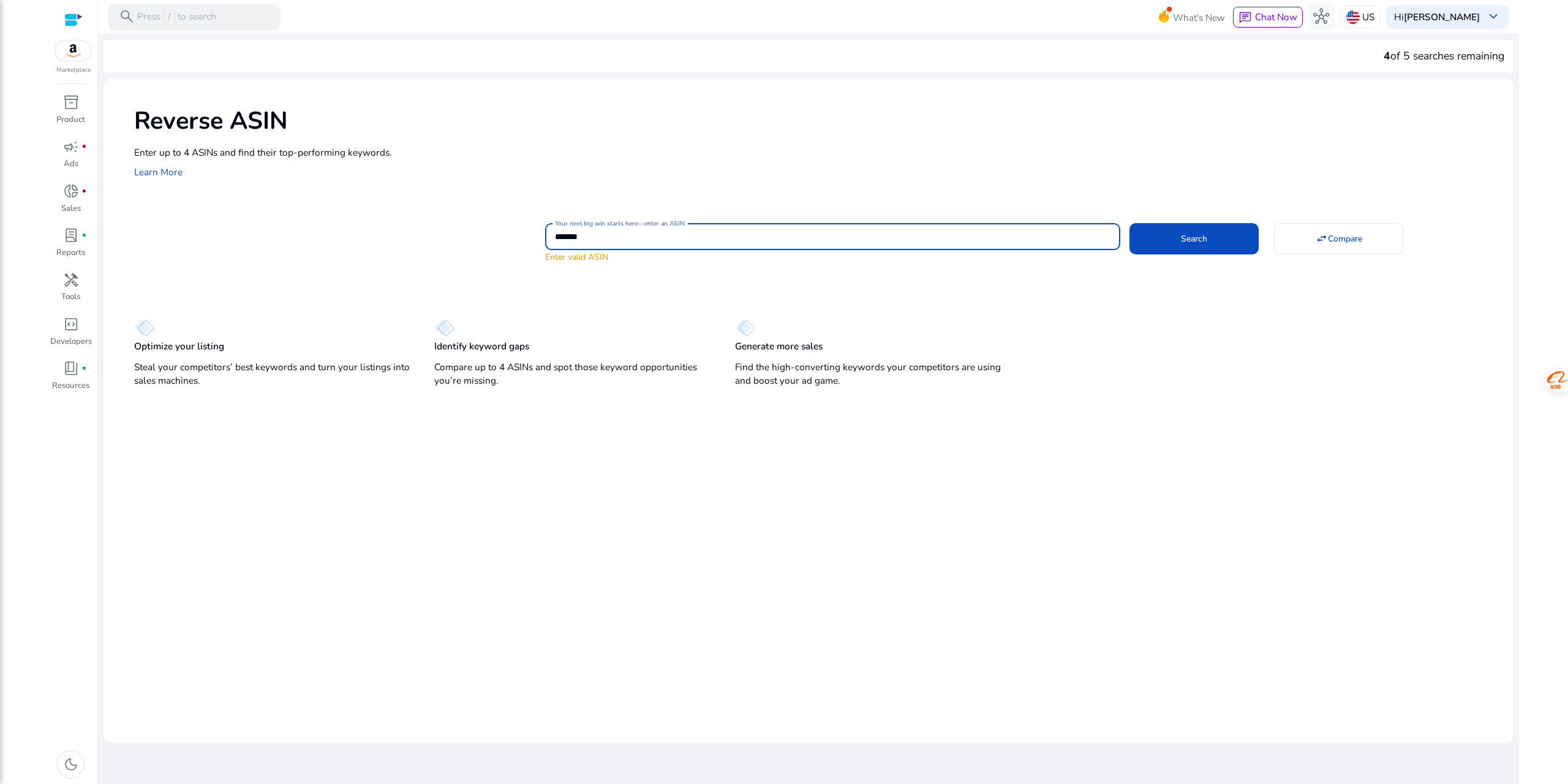
drag, startPoint x: 571, startPoint y: 233, endPoint x: 532, endPoint y: 229, distance: 39.2
click at [533, 229] on div "Your next big win starts here—enter an ASIN ******* Enter valid ASIN Search swa…" at bounding box center [819, 242] width 1370 height 44
click at [1130, 223] on button "Search" at bounding box center [1194, 239] width 129 height 31
click at [1184, 238] on span "Search" at bounding box center [1195, 239] width 27 height 13
drag, startPoint x: 606, startPoint y: 235, endPoint x: 527, endPoint y: 233, distance: 79.0
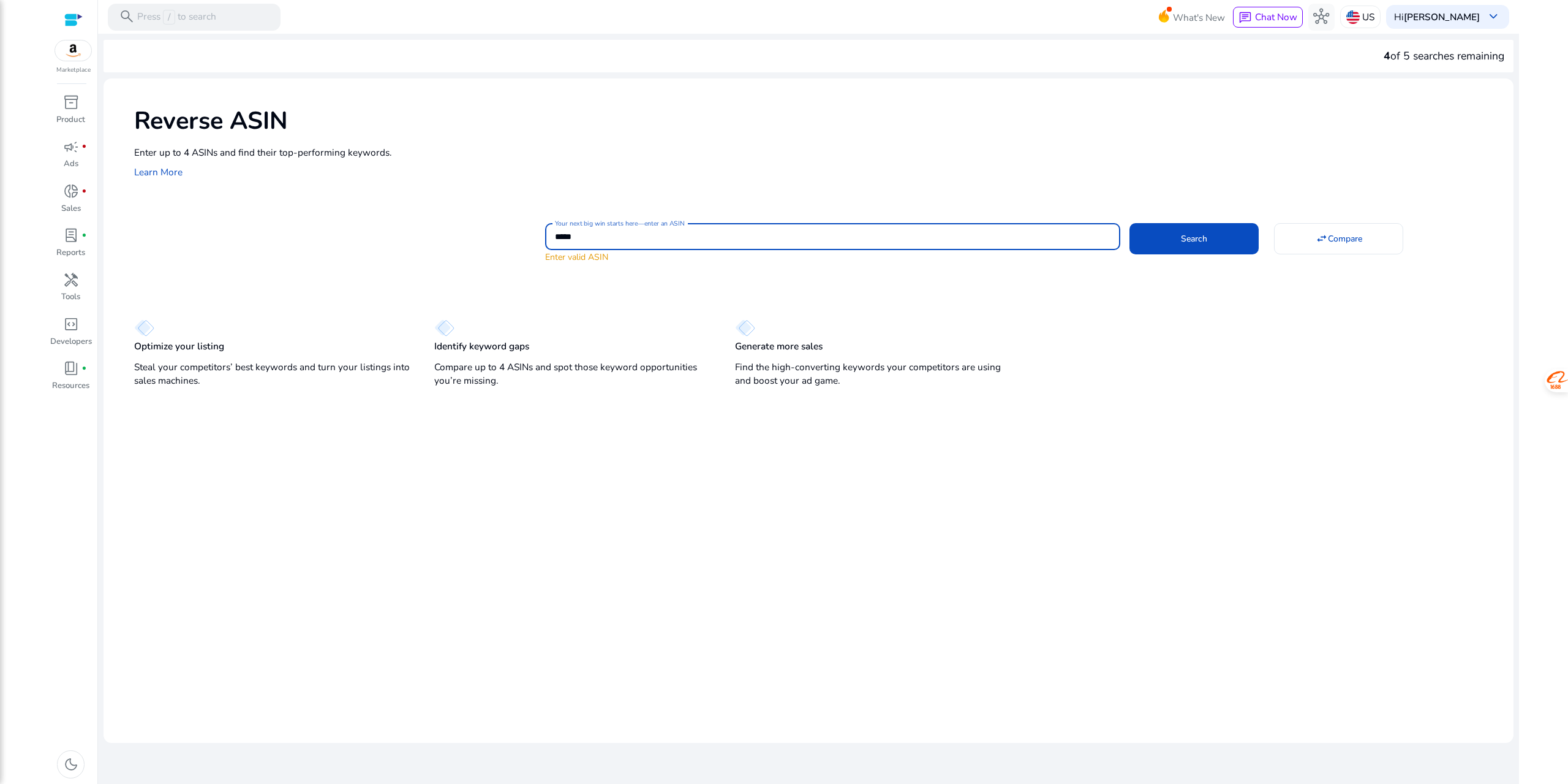
click at [527, 233] on div "Your next big win starts here—enter an ASIN ***** Enter valid ASIN Search swap_…" at bounding box center [819, 242] width 1370 height 44
paste input "*****"
drag, startPoint x: 571, startPoint y: 239, endPoint x: 497, endPoint y: 241, distance: 74.0
click at [497, 241] on div "**********" at bounding box center [819, 242] width 1370 height 44
type input "**********"
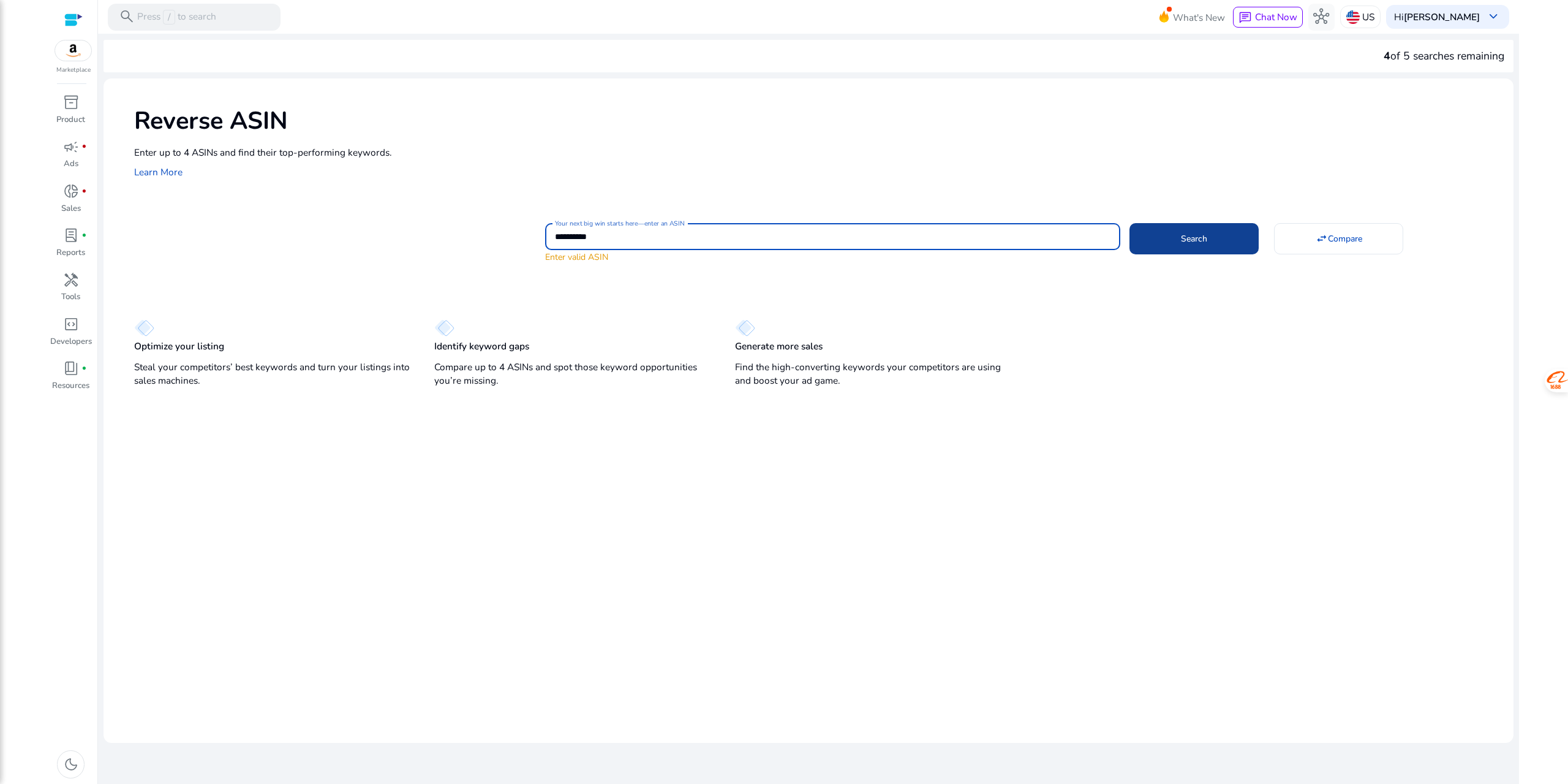
click at [1192, 247] on span at bounding box center [1194, 239] width 129 height 30
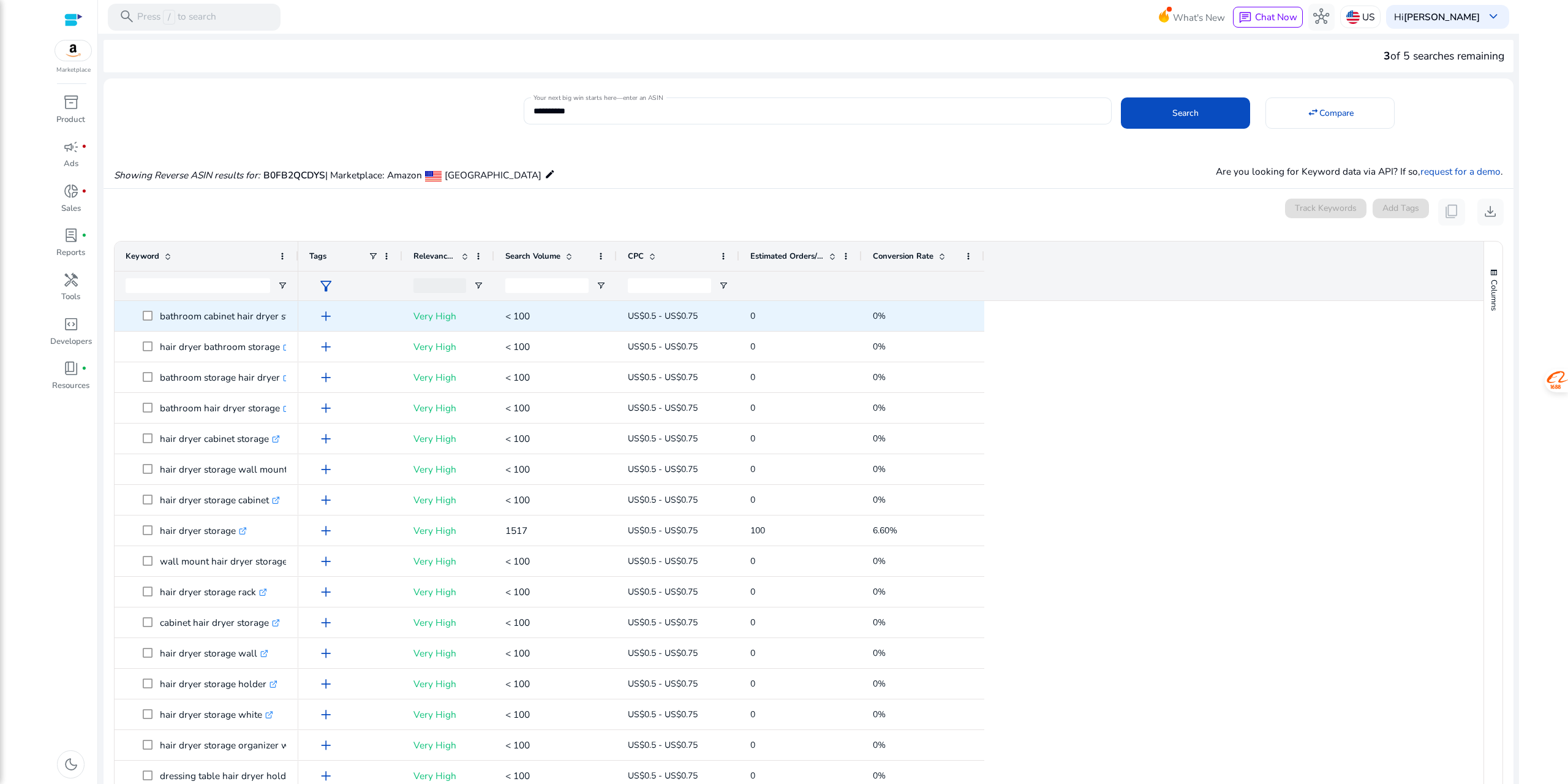
click at [327, 320] on span "add" at bounding box center [326, 316] width 16 height 16
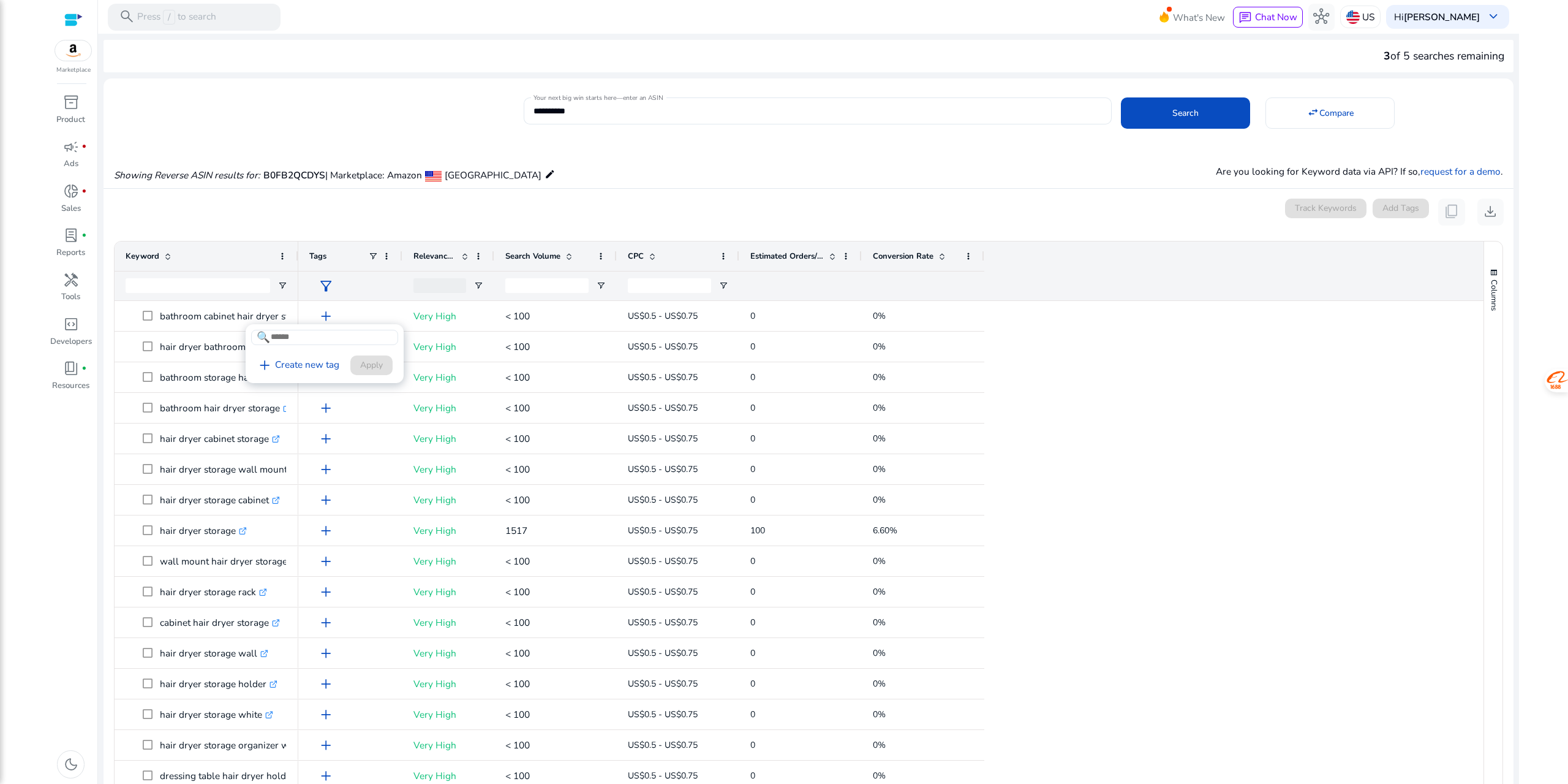
click at [347, 311] on div at bounding box center [784, 392] width 1568 height 784
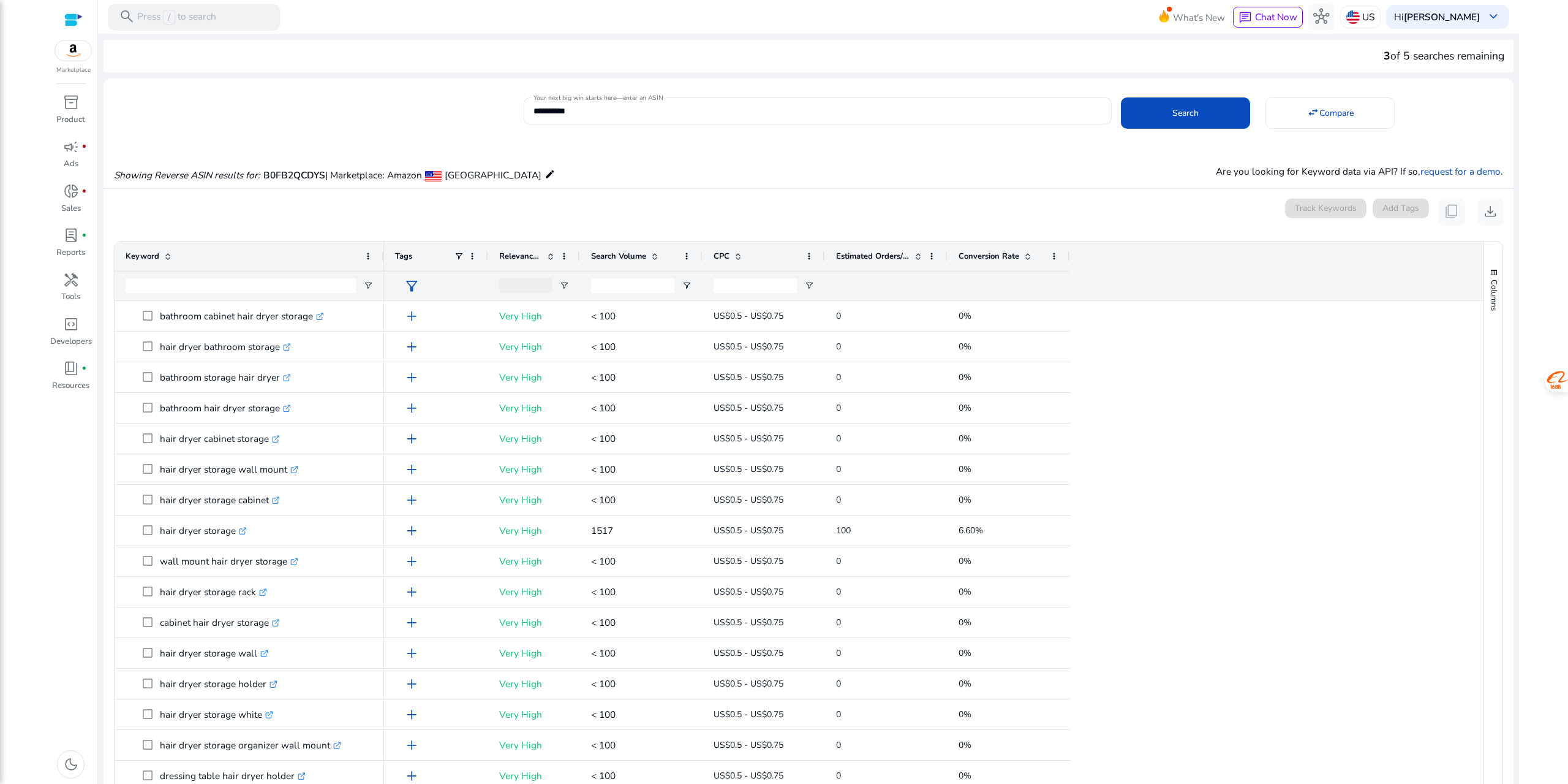
drag, startPoint x: 297, startPoint y: 257, endPoint x: 382, endPoint y: 258, distance: 85.0
click at [382, 258] on div at bounding box center [384, 256] width 5 height 30
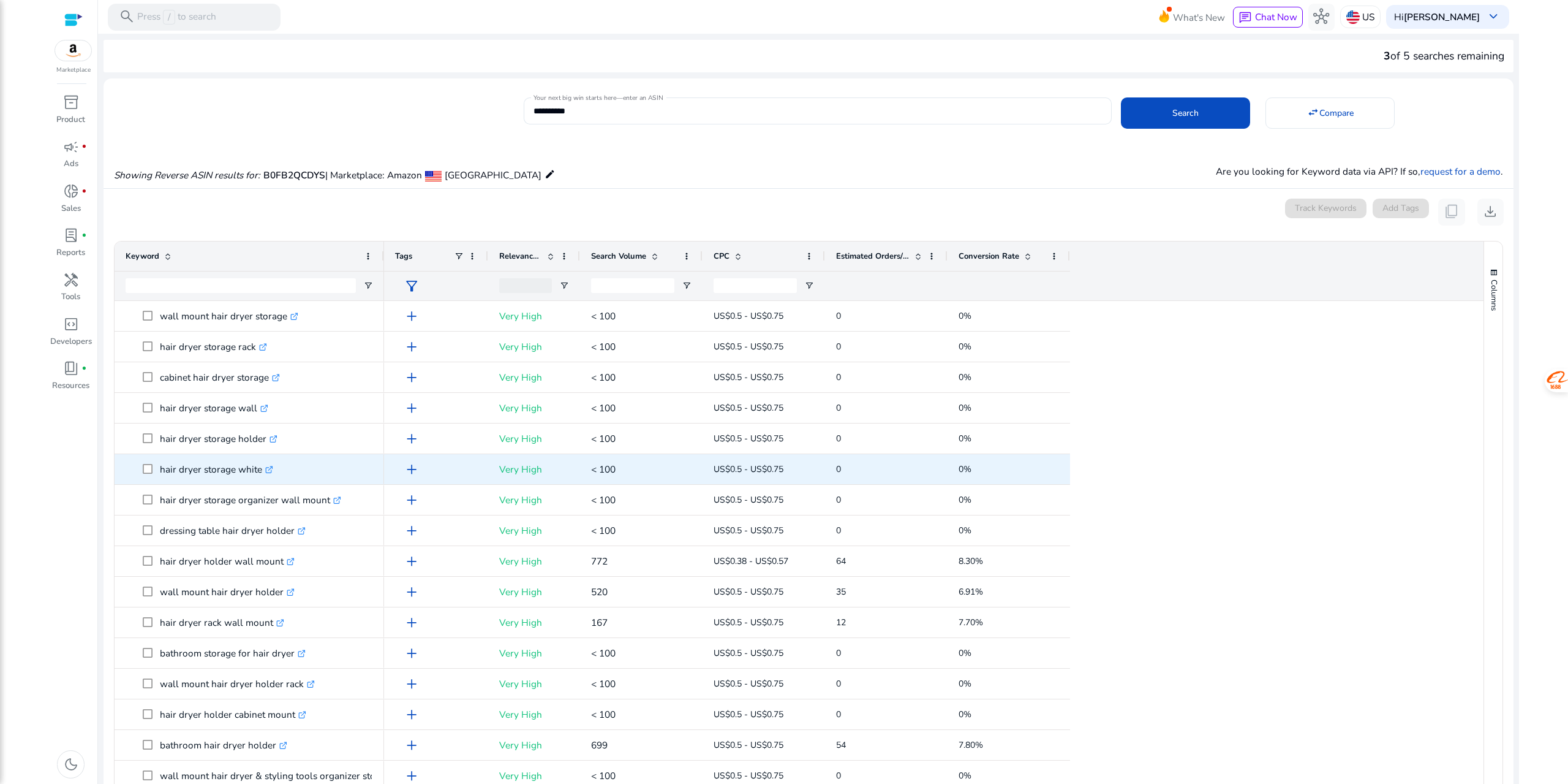
scroll to position [366, 0]
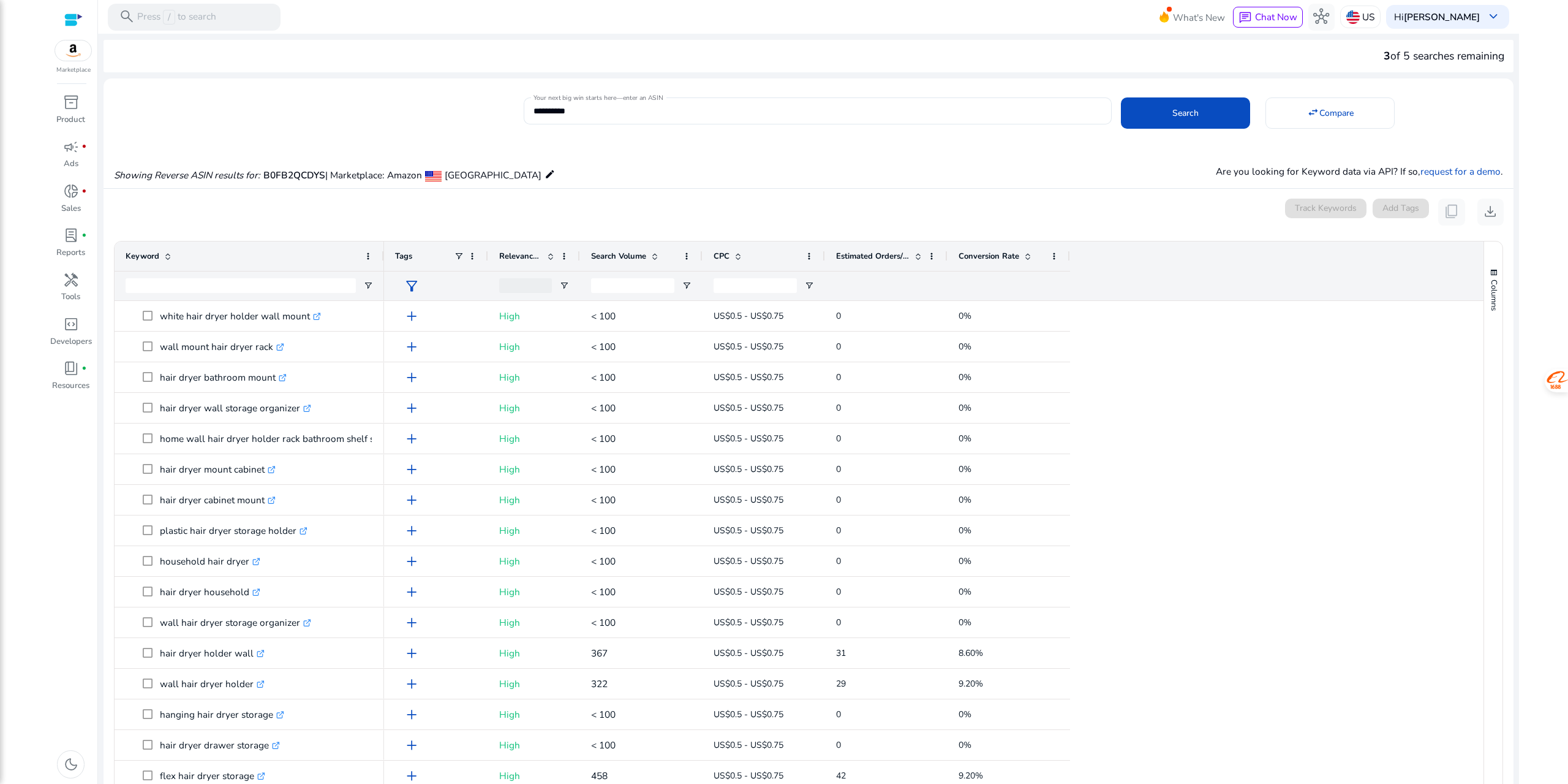
click at [620, 252] on span "Search Volume" at bounding box center [618, 256] width 55 height 11
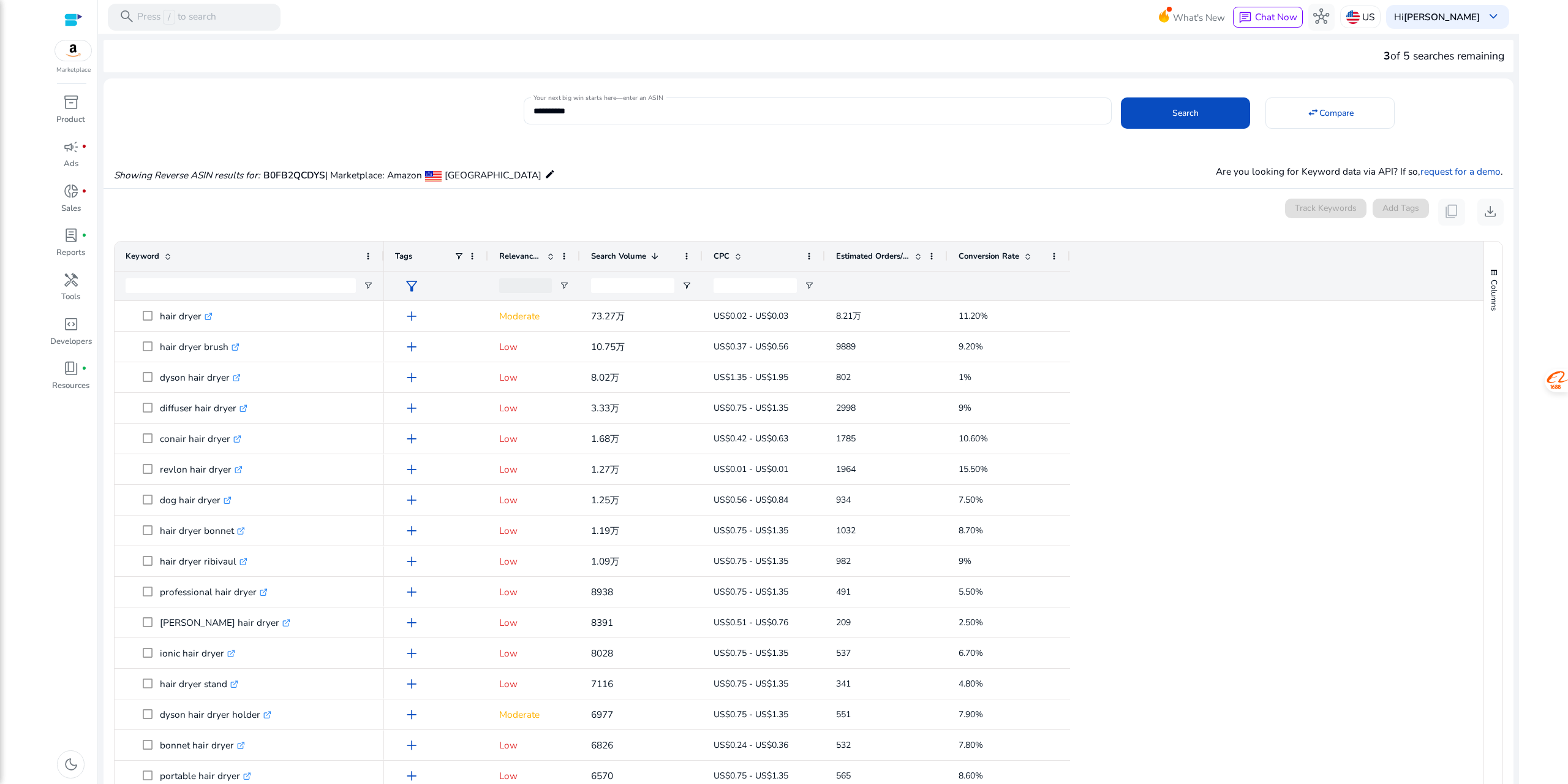
click at [629, 255] on span "Search Volume" at bounding box center [618, 256] width 55 height 11
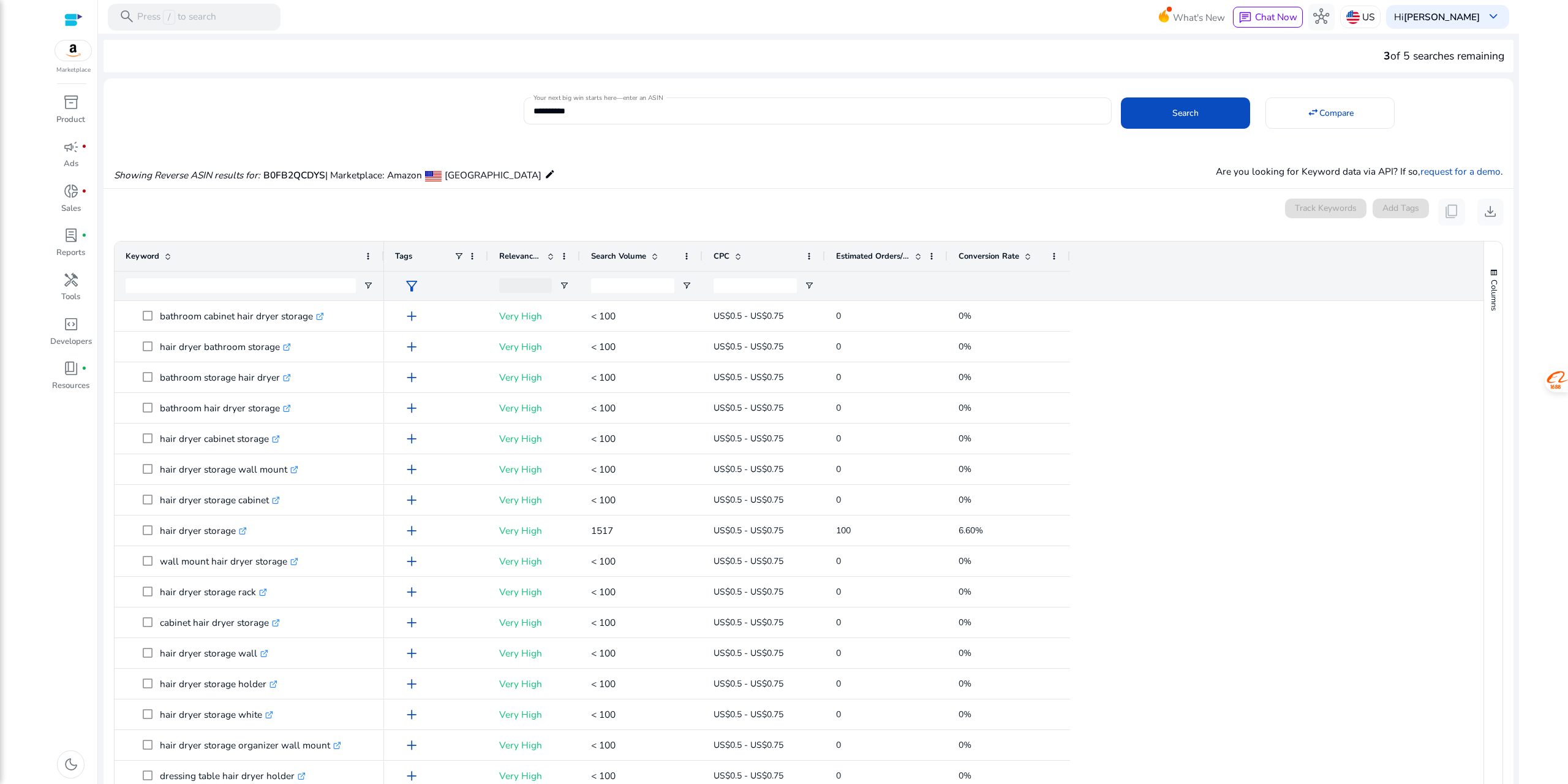
click at [874, 252] on span "Estimated Orders/Month" at bounding box center [873, 256] width 74 height 11
click at [880, 263] on div "Estimated Orders/Month 1" at bounding box center [879, 256] width 87 height 23
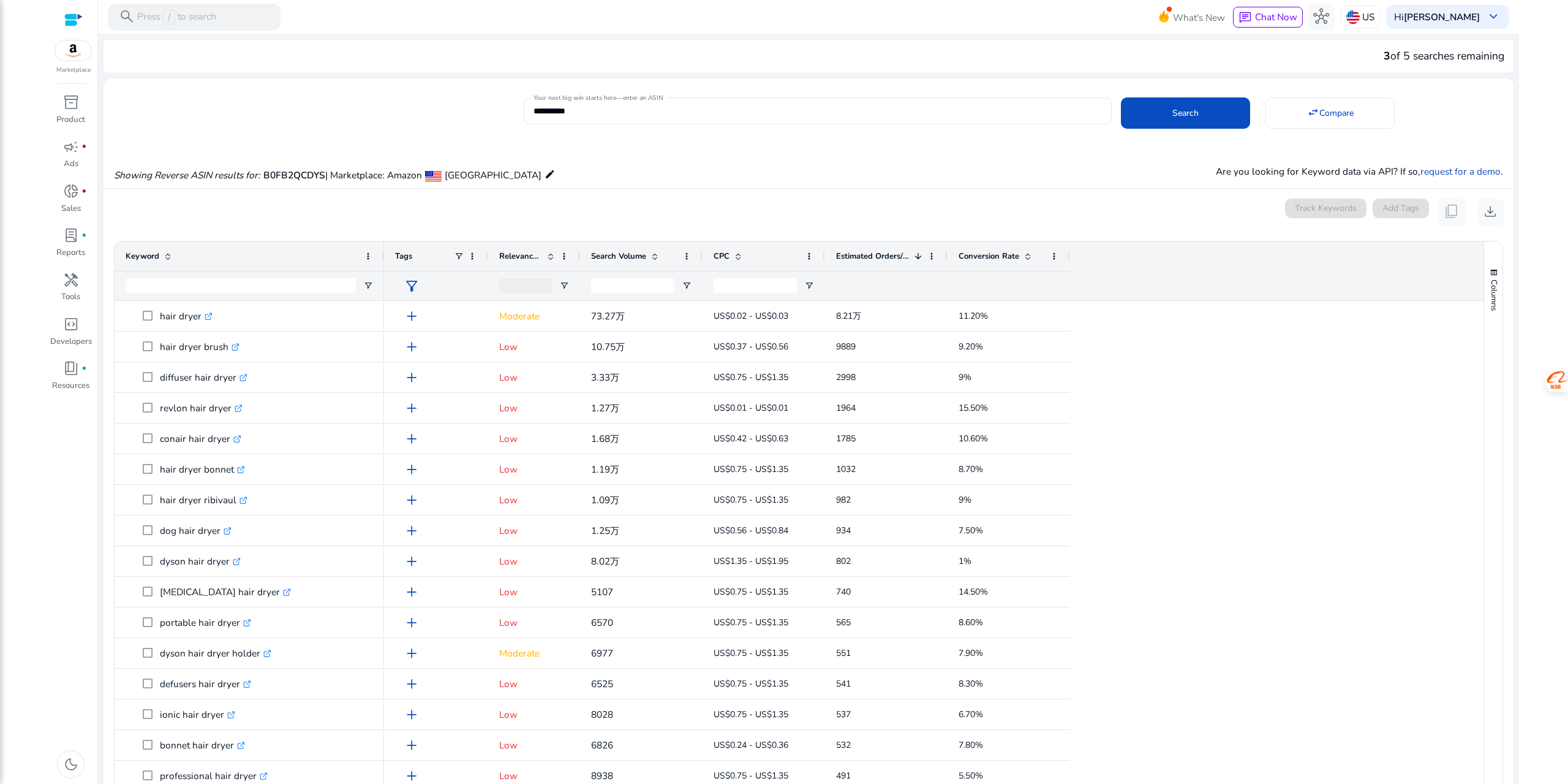
click at [989, 255] on span "Conversion Rate" at bounding box center [989, 256] width 60 height 11
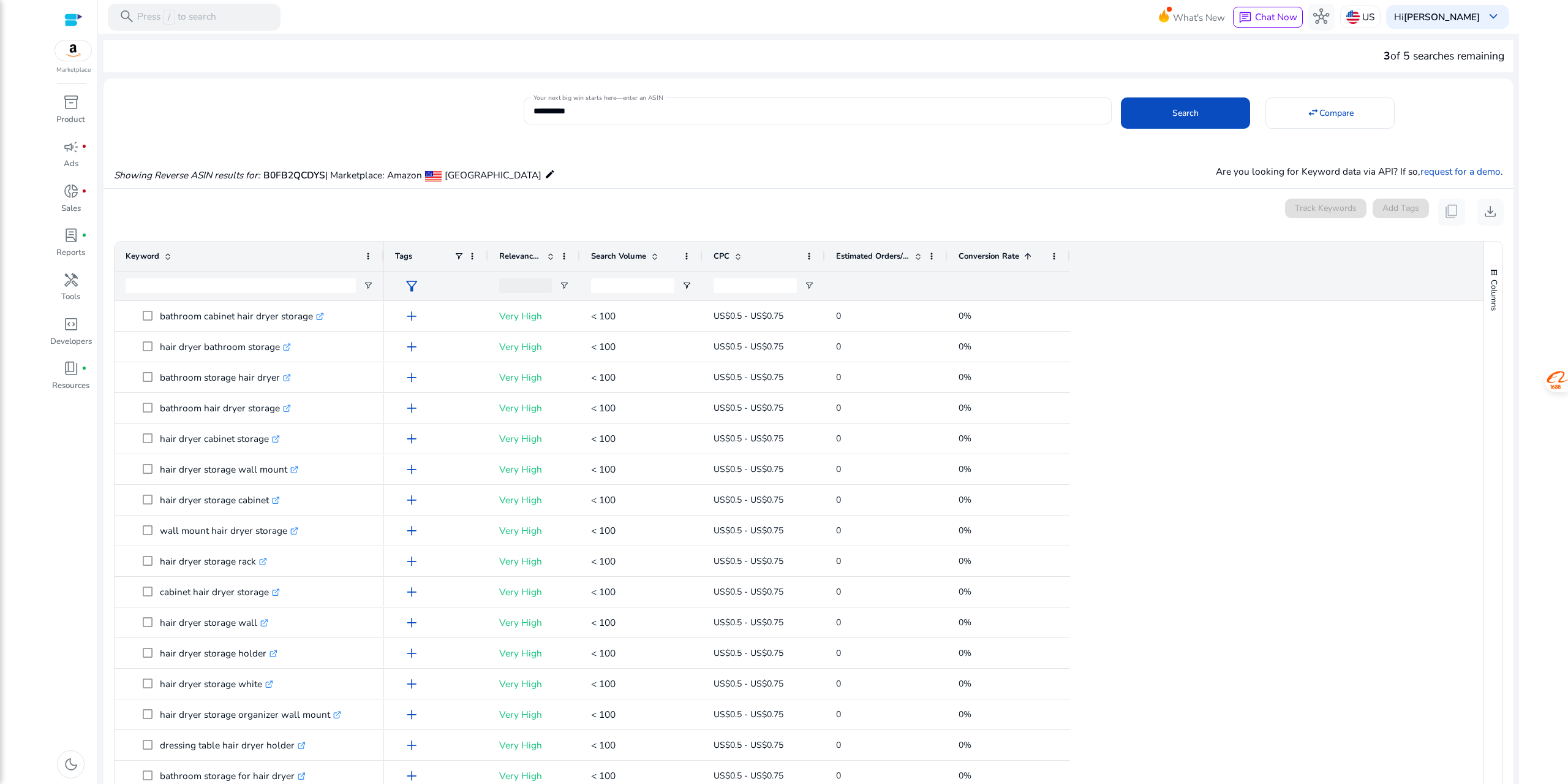
click at [989, 266] on div "Conversion Rate 1" at bounding box center [1002, 256] width 87 height 23
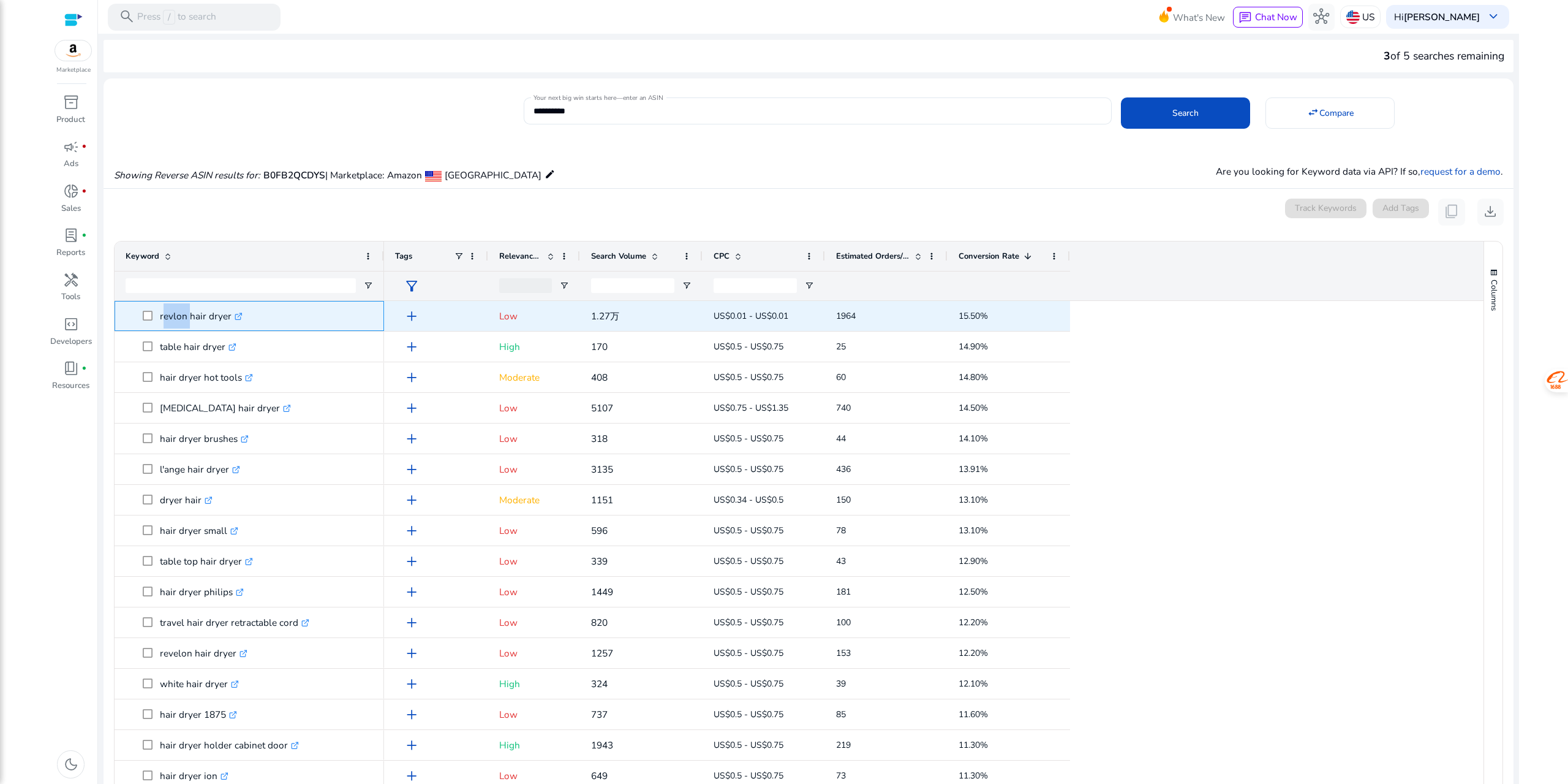
drag, startPoint x: 160, startPoint y: 318, endPoint x: 185, endPoint y: 318, distance: 25.0
click at [185, 318] on p "revlon hair dryer .st0{fill:#2c8af8}" at bounding box center [201, 316] width 83 height 25
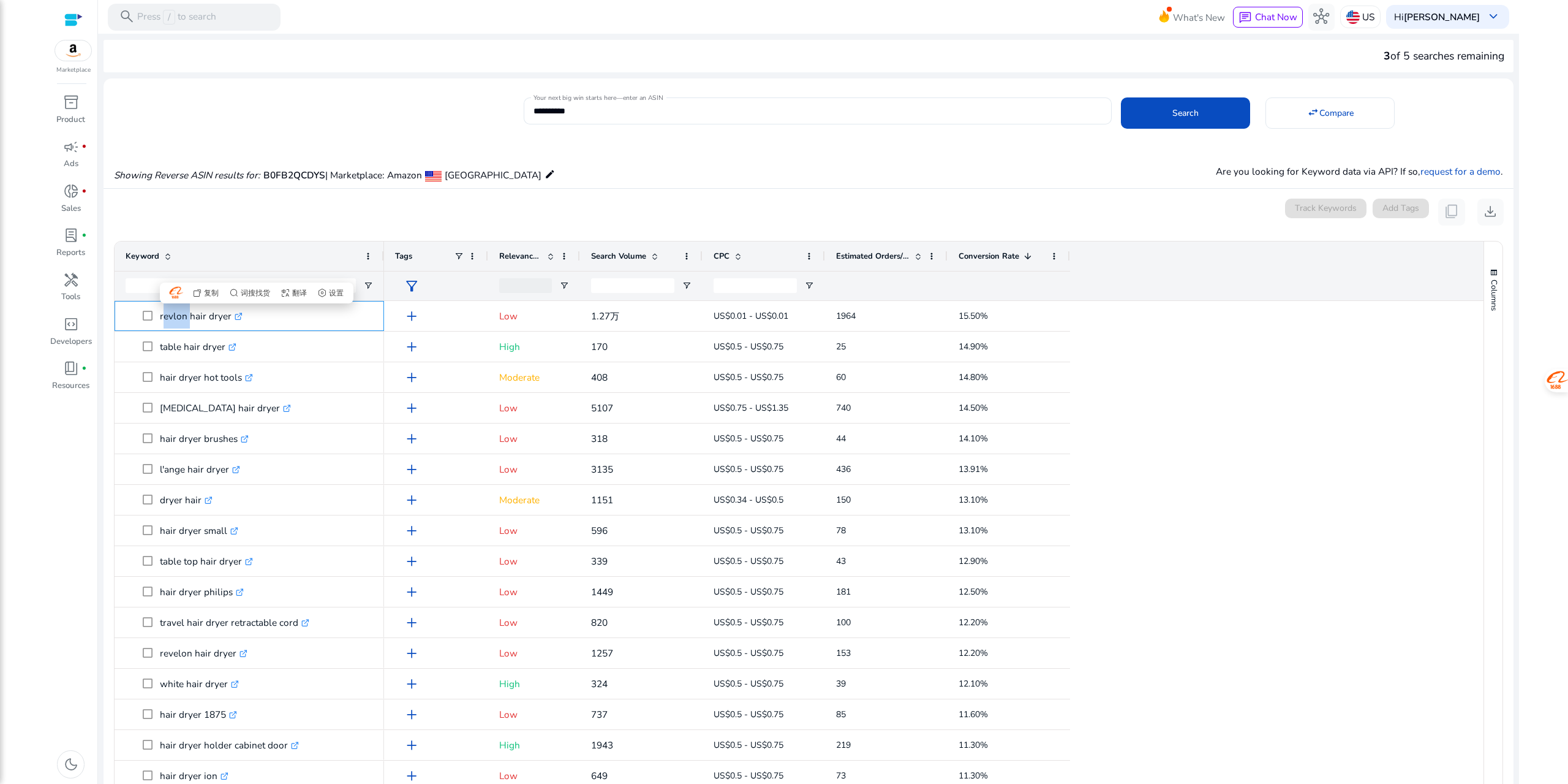
click at [185, 322] on div at bounding box center [185, 322] width 0 height 0
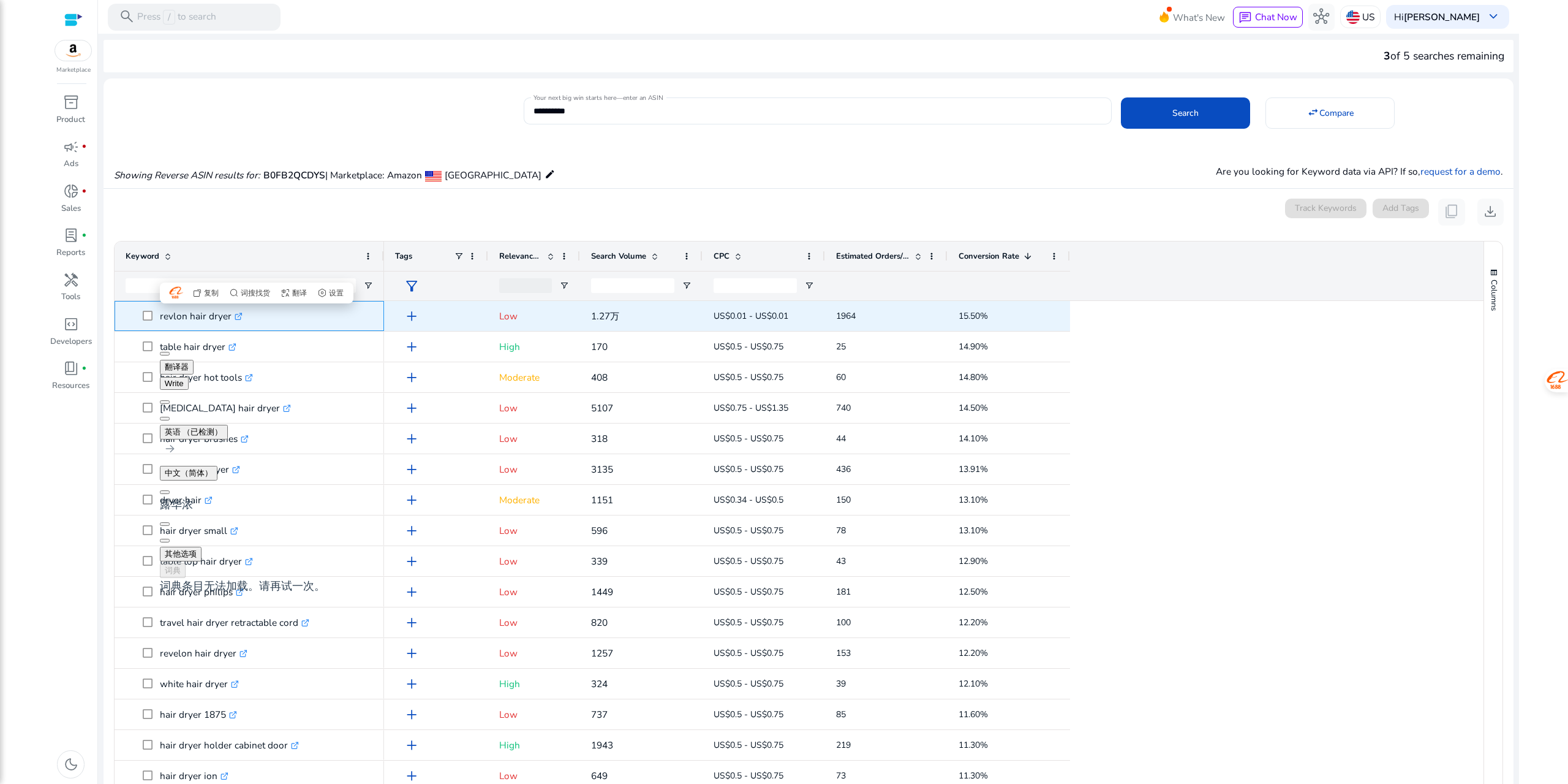
click at [225, 318] on p "revlon hair dryer .st0{fill:#2c8af8}" at bounding box center [201, 316] width 83 height 25
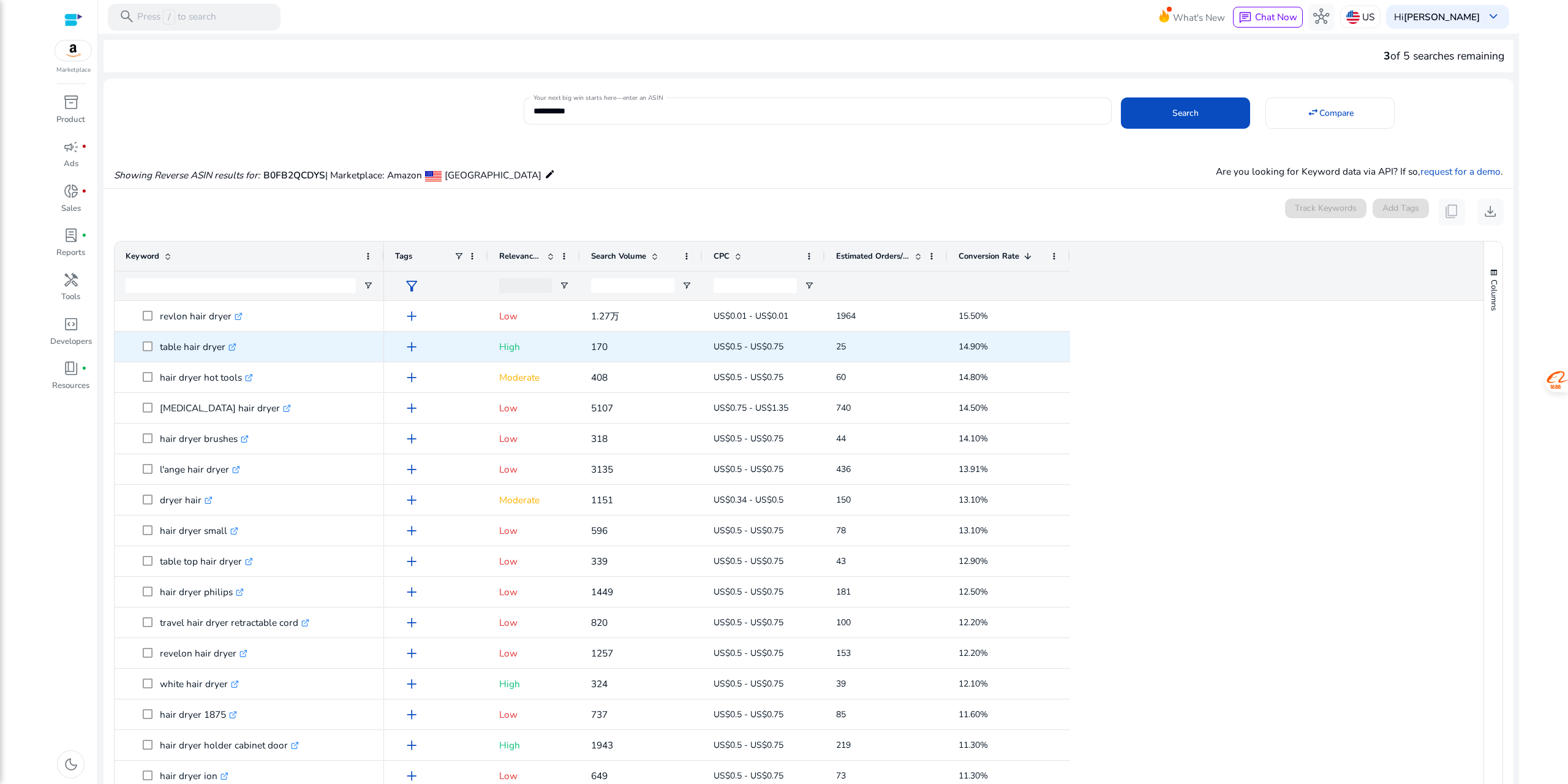
click at [232, 344] on icon ".st0{fill:#2c8af8}" at bounding box center [232, 347] width 8 height 8
